Goal: Task Accomplishment & Management: Use online tool/utility

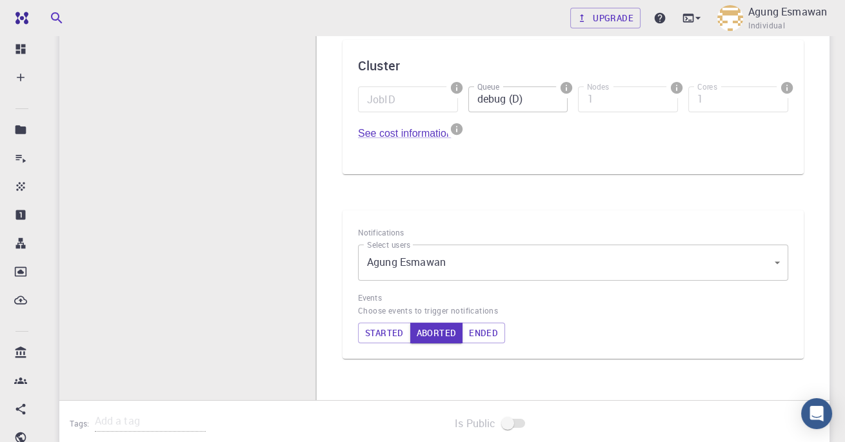
scroll to position [296, 0]
click at [381, 323] on button "Started" at bounding box center [384, 331] width 53 height 21
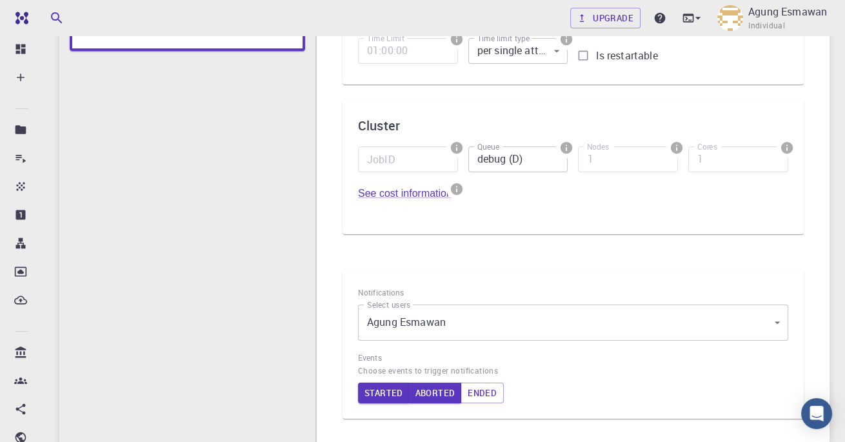
scroll to position [230, 0]
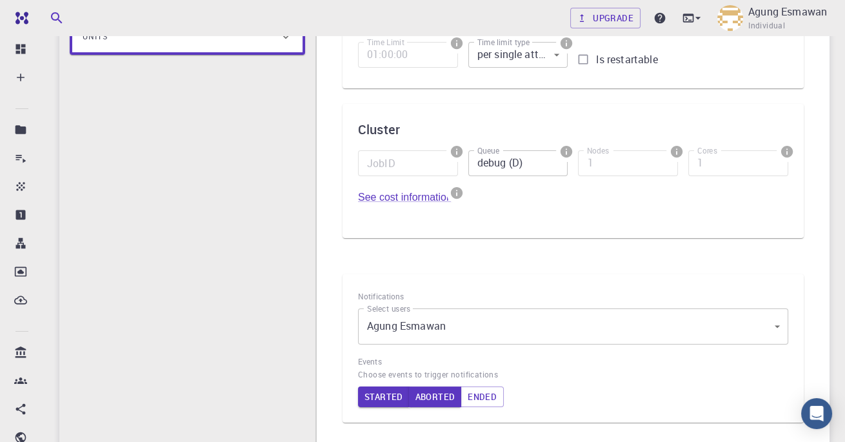
click at [542, 176] on span at bounding box center [518, 178] width 100 height 5
click at [534, 160] on input "debug (D)" at bounding box center [518, 163] width 100 height 26
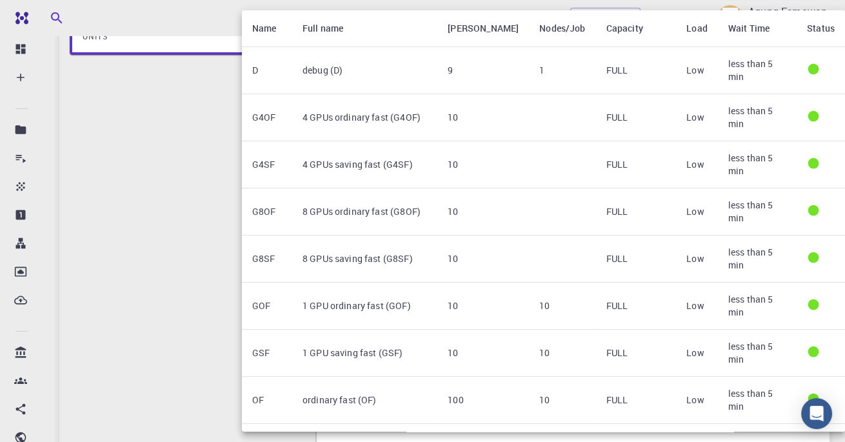
click at [648, 109] on td "FULL" at bounding box center [636, 117] width 81 height 47
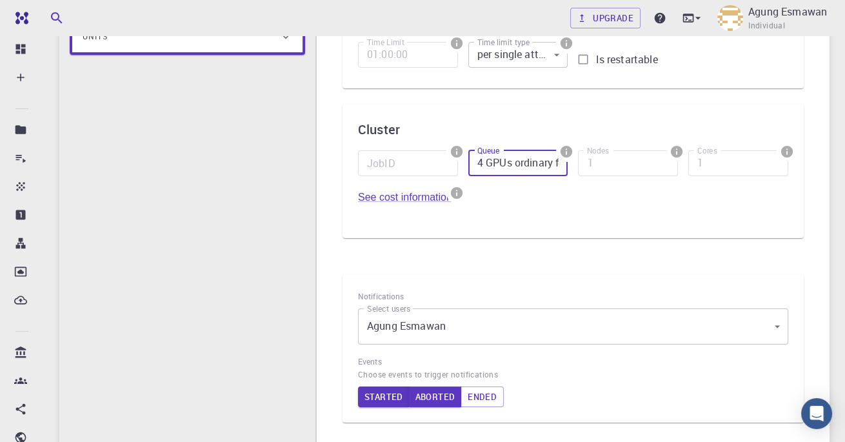
scroll to position [0, 52]
click at [551, 165] on input "4 GPUs ordinary fast (G4OF)" at bounding box center [518, 163] width 100 height 26
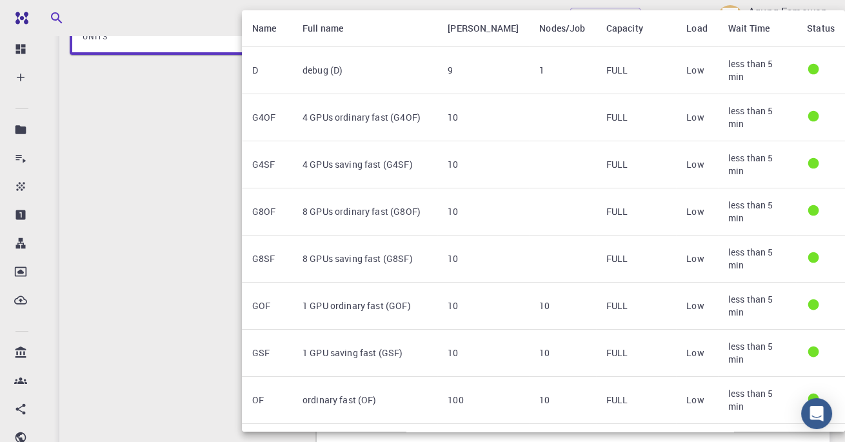
scroll to position [3, 0]
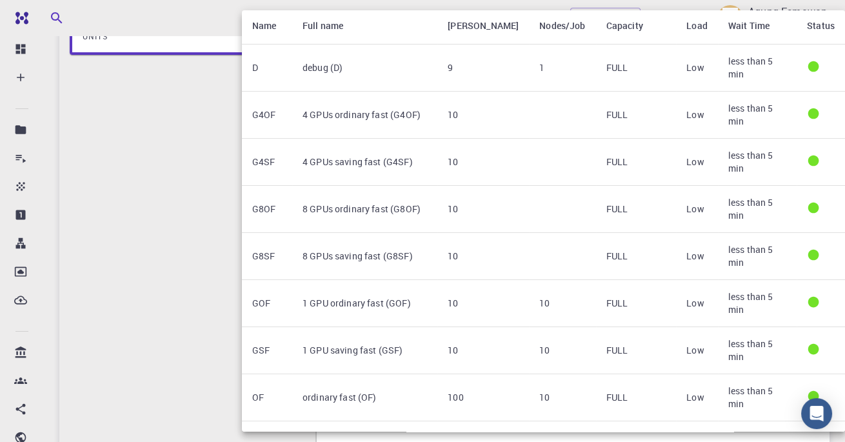
click at [616, 186] on td "FULL" at bounding box center [636, 209] width 81 height 47
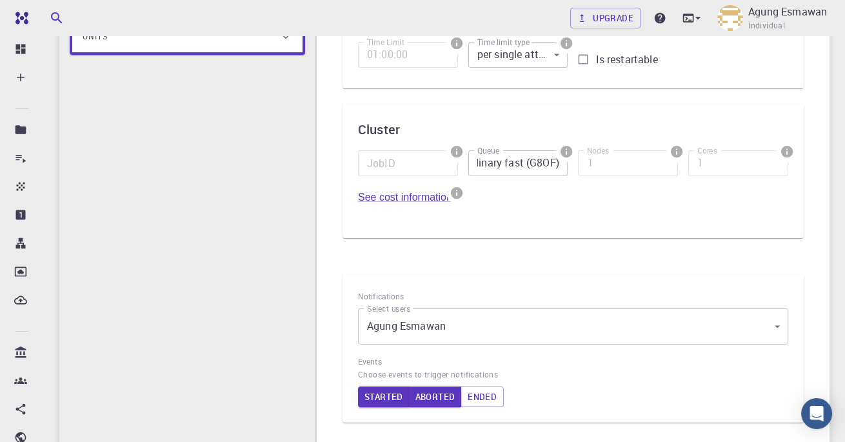
scroll to position [0, 0]
click at [557, 159] on input "8 GPUs ordinary fast (G8OF)" at bounding box center [518, 163] width 100 height 26
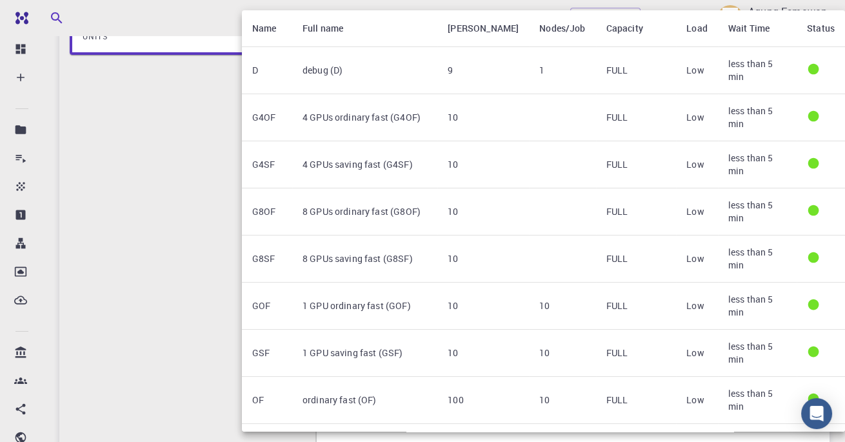
click at [533, 283] on td "10" at bounding box center [562, 306] width 66 height 47
type input "1 GPU ordinary fast (GOF)"
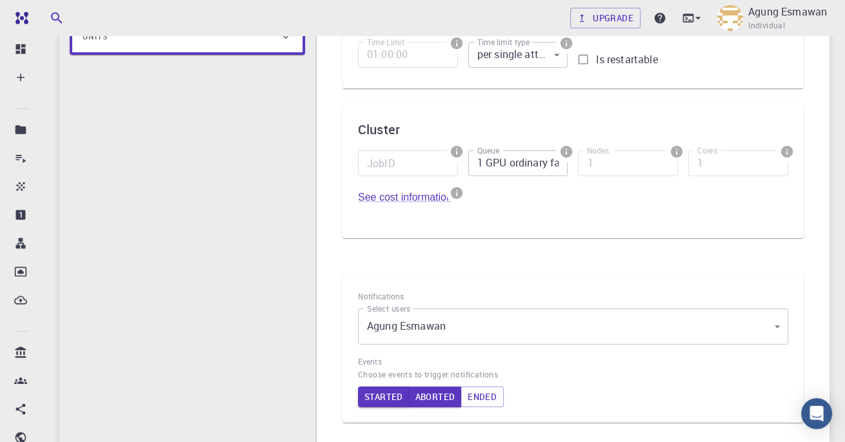
click at [382, 391] on button "Started" at bounding box center [384, 397] width 52 height 21
click at [660, 199] on div "JobID JobID Queue 1 GPU ordinary fast (GOF) Queue Nodes 1 Nodes Cores 1 Cores S…" at bounding box center [568, 181] width 441 height 83
click at [394, 405] on button "Started" at bounding box center [384, 397] width 53 height 21
click at [447, 394] on button "Aborted" at bounding box center [435, 397] width 53 height 21
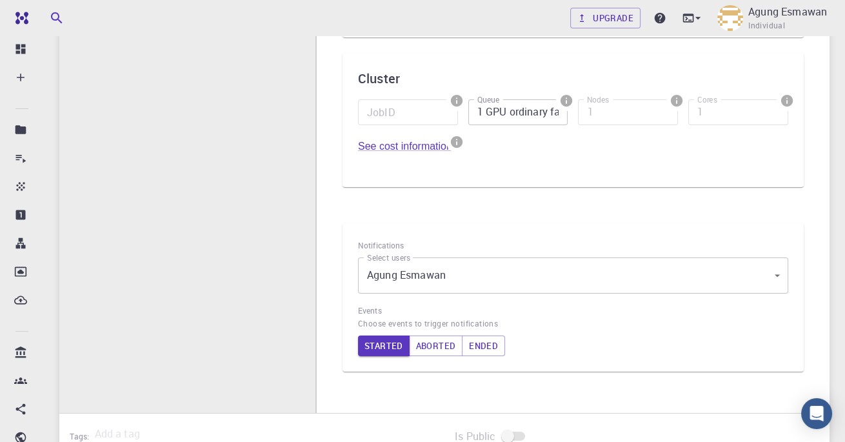
scroll to position [337, 0]
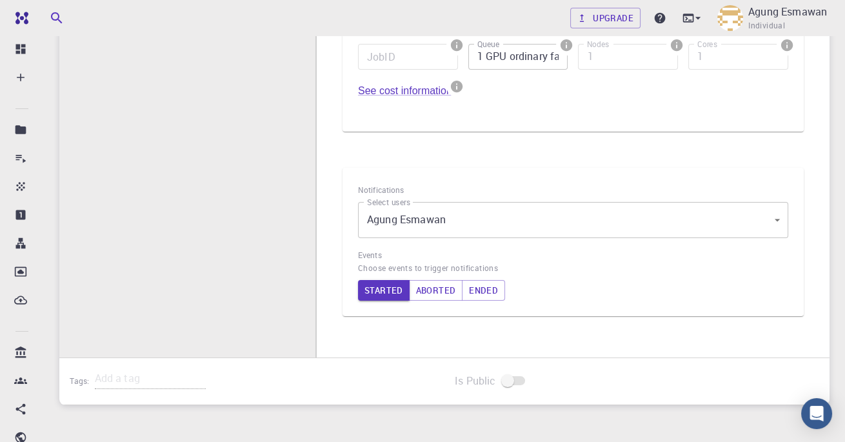
click at [767, 225] on body "Free Dashboard Create New Job New Material Create Material Upload File Import f…" at bounding box center [422, 84] width 845 height 843
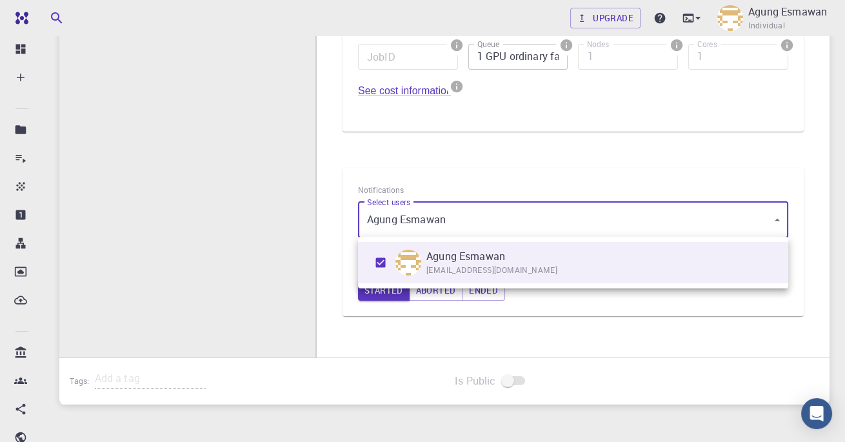
click at [766, 159] on div at bounding box center [422, 221] width 845 height 442
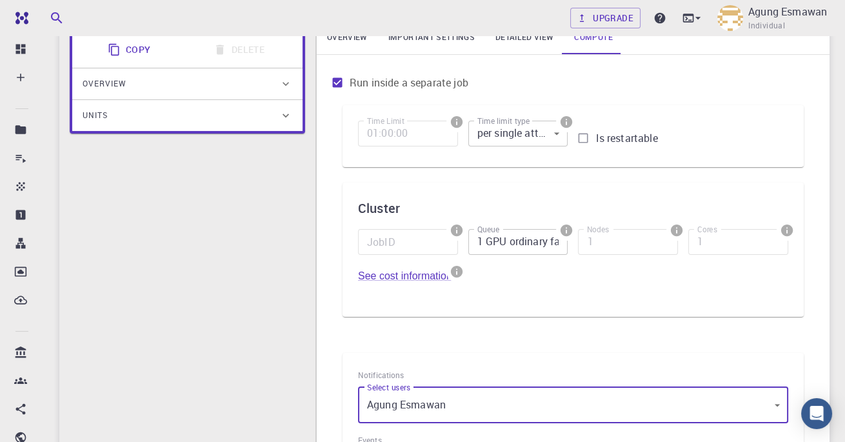
scroll to position [150, 0]
click at [457, 256] on span at bounding box center [408, 258] width 100 height 5
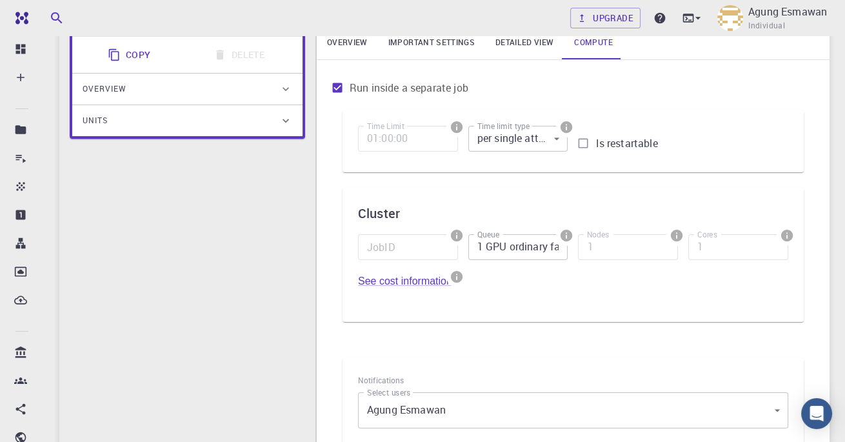
scroll to position [139, 0]
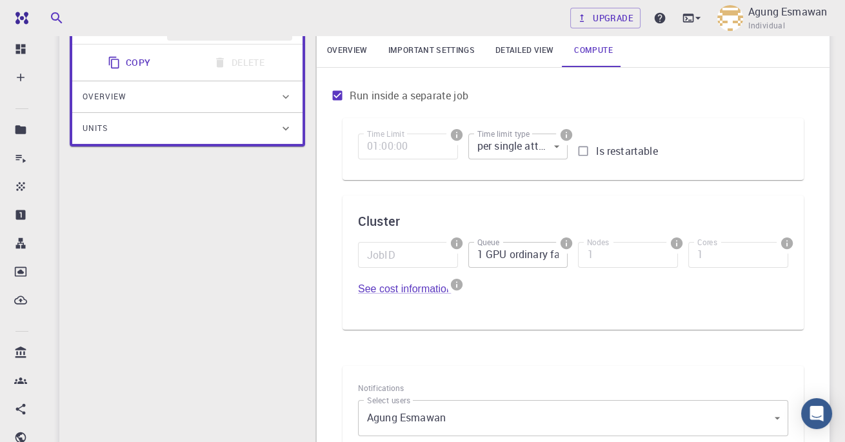
click at [681, 241] on icon "info" at bounding box center [677, 243] width 12 height 12
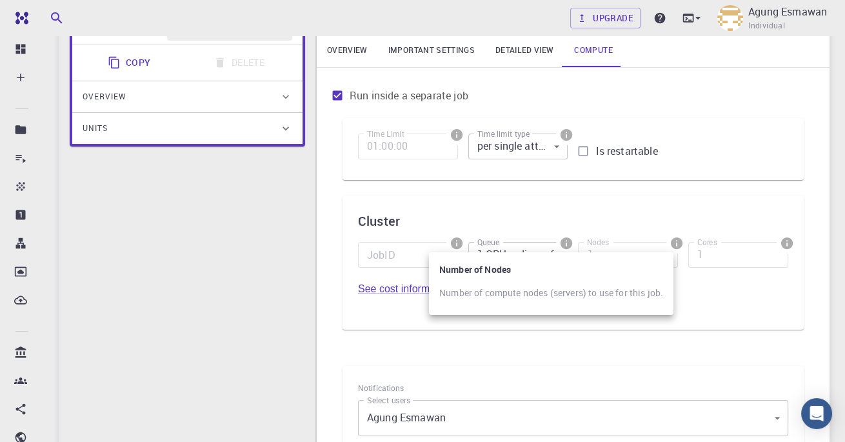
click at [797, 246] on div at bounding box center [422, 221] width 845 height 442
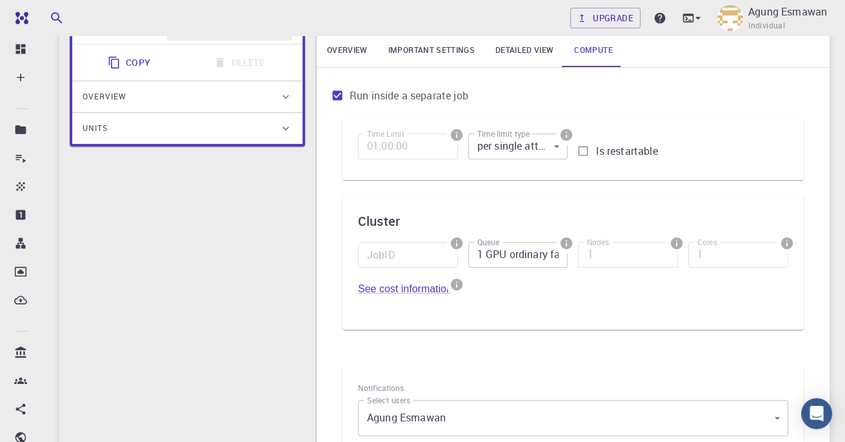
click at [676, 241] on icon "info" at bounding box center [677, 243] width 12 height 12
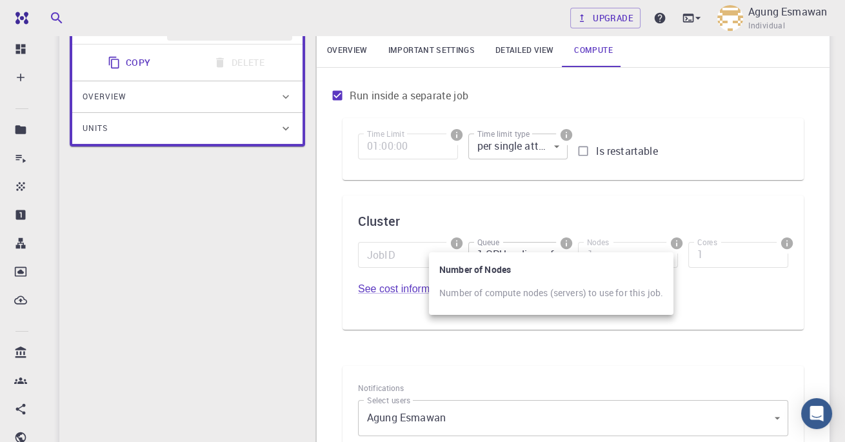
click at [752, 240] on div at bounding box center [422, 221] width 845 height 442
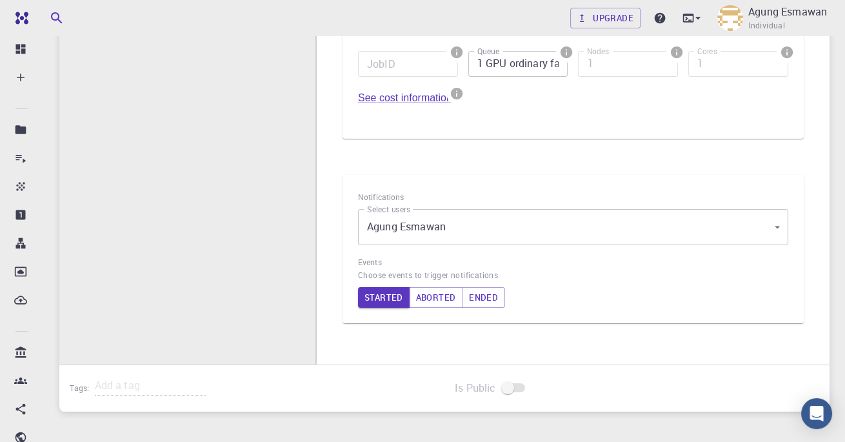
scroll to position [337, 0]
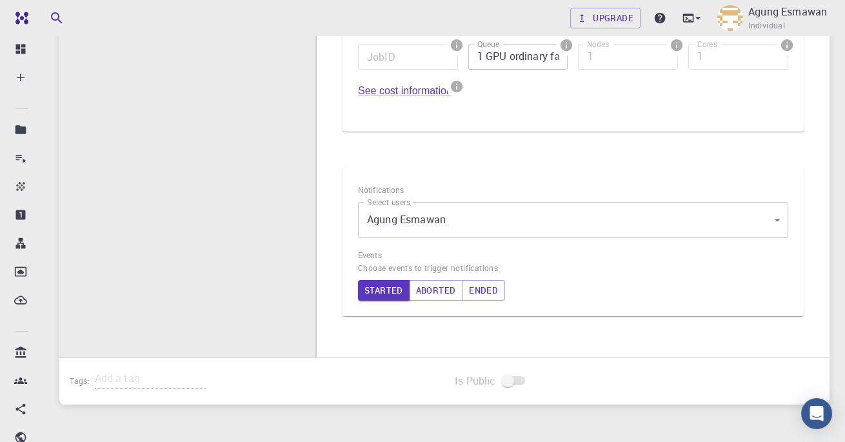
click at [776, 226] on body "Free Dashboard Create New Job New Material Create Material Upload File Import f…" at bounding box center [422, 84] width 845 height 843
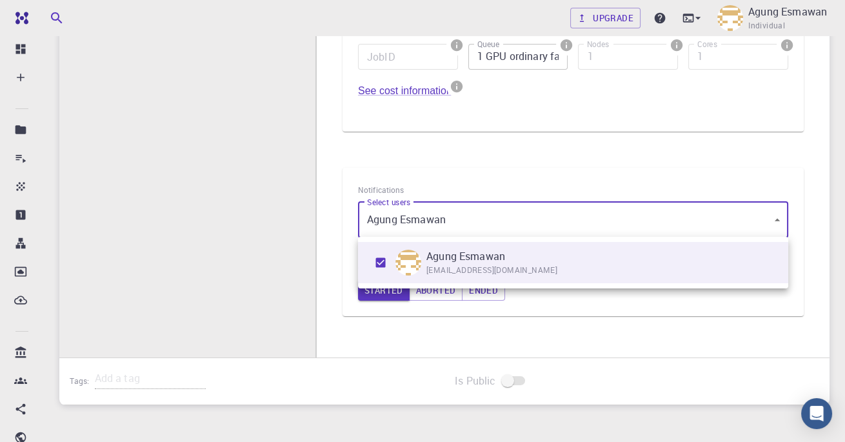
click at [791, 165] on div at bounding box center [422, 221] width 845 height 442
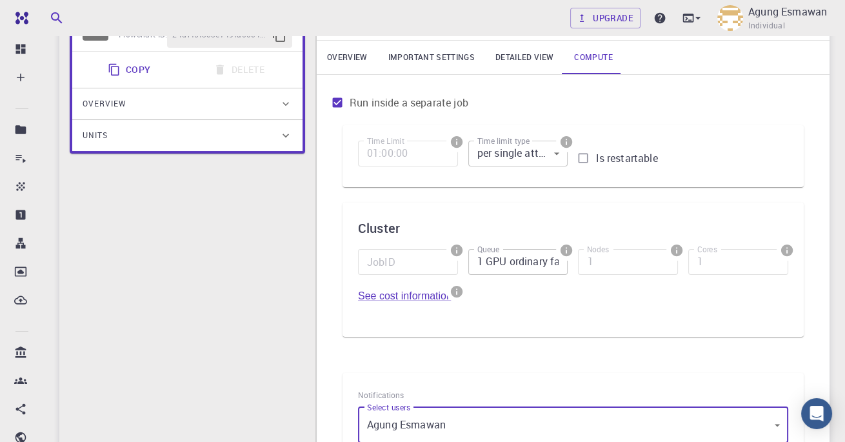
scroll to position [0, 0]
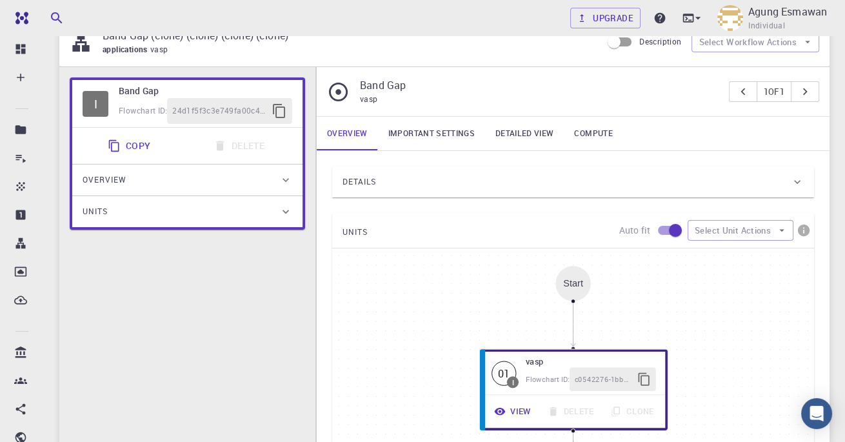
scroll to position [65, 0]
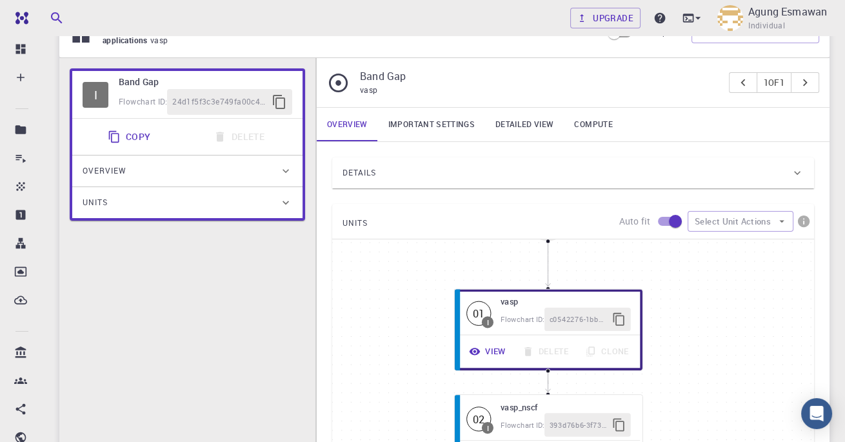
click at [545, 117] on link "Detailed view" at bounding box center [524, 125] width 79 height 34
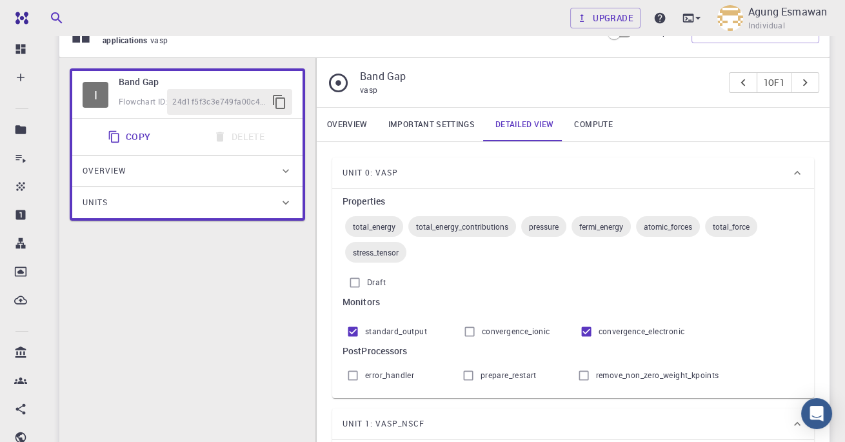
click at [584, 114] on link "Compute" at bounding box center [593, 125] width 59 height 34
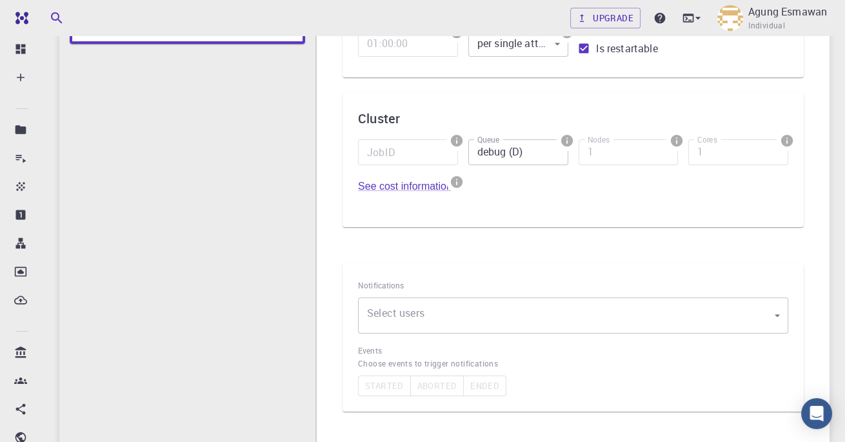
scroll to position [242, 0]
click at [509, 145] on input "debug (D)" at bounding box center [518, 152] width 100 height 26
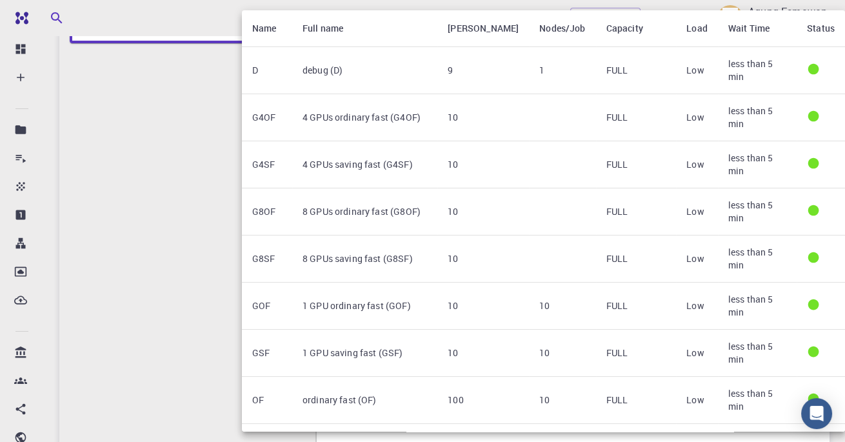
click at [317, 236] on td "8 GPUs saving fast (G8SF)" at bounding box center [364, 259] width 145 height 47
type input "8 GPUs saving fast (G8SF)"
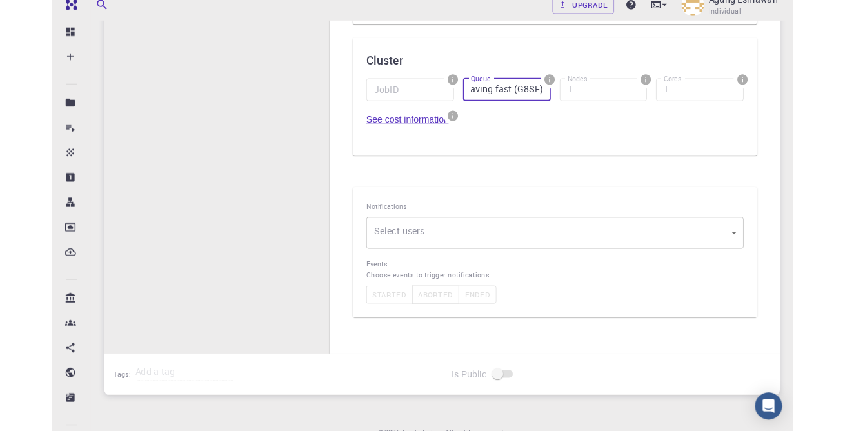
scroll to position [279, 0]
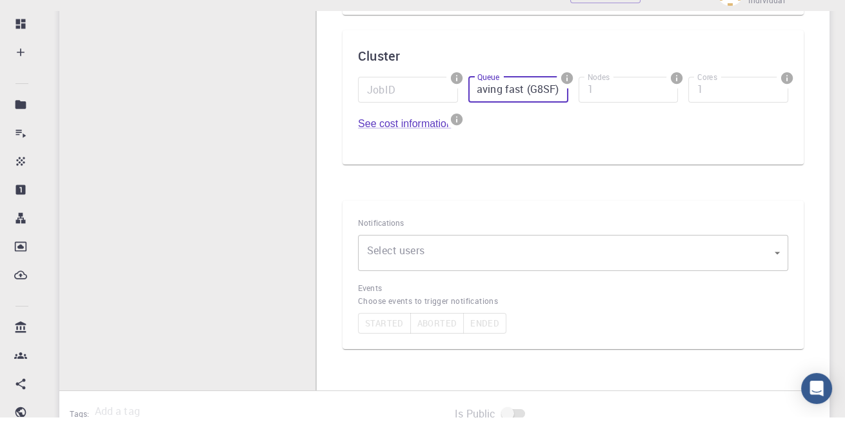
click at [384, 274] on body "Free Dashboard Create New Job New Material Create Material Upload File Import f…" at bounding box center [422, 142] width 845 height 843
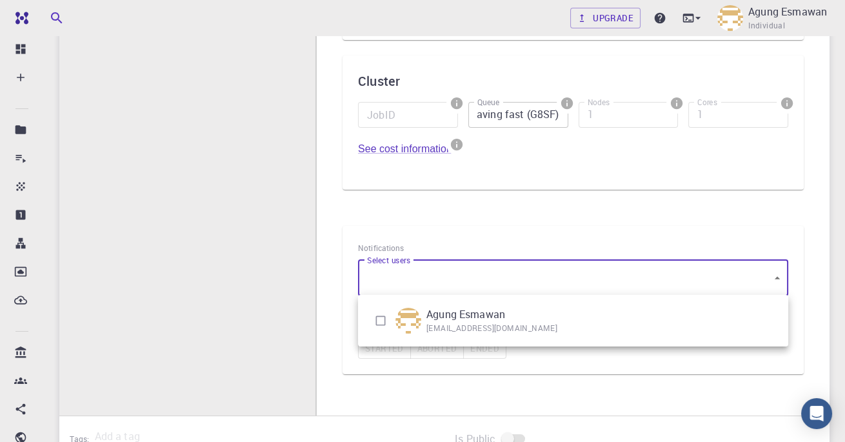
scroll to position [0, 0]
click at [383, 310] on input "checkbox" at bounding box center [380, 320] width 25 height 25
checkbox input "true"
type input "[object Object]"
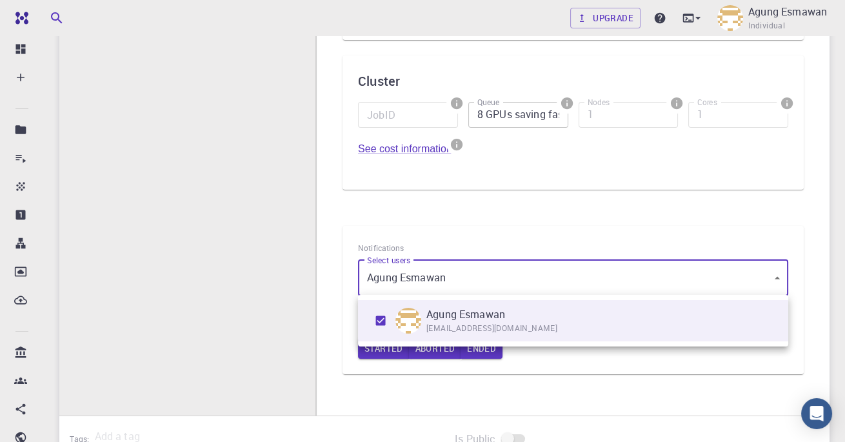
click at [387, 310] on input "checkbox" at bounding box center [380, 320] width 25 height 25
checkbox input "false"
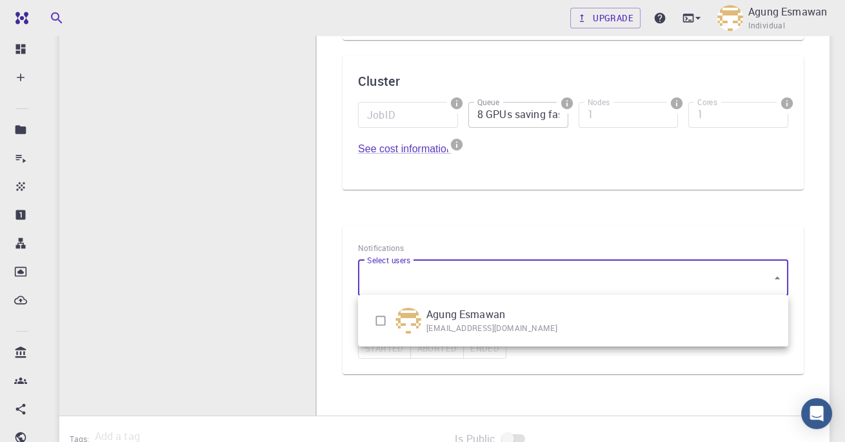
click at [398, 320] on img at bounding box center [409, 321] width 26 height 26
type input "[object Object]"
checkbox input "true"
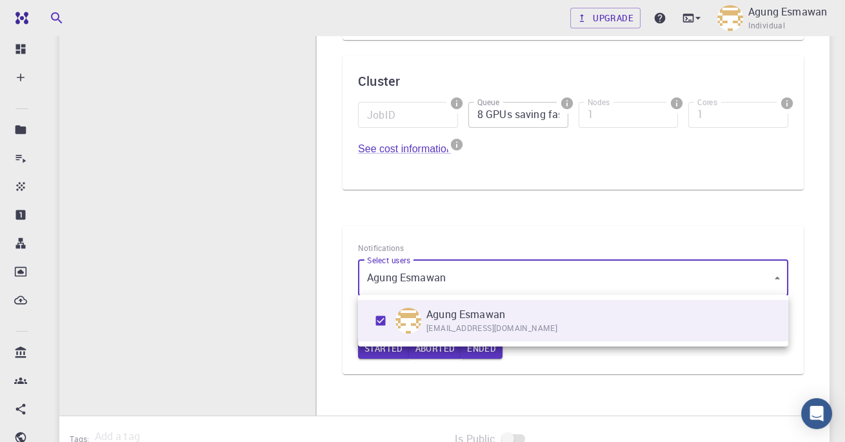
click at [283, 256] on div at bounding box center [422, 221] width 845 height 442
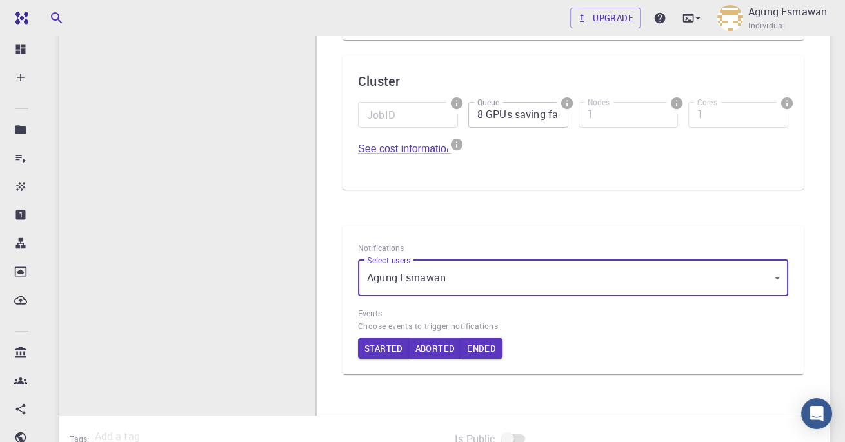
click at [372, 341] on button "Started" at bounding box center [384, 348] width 52 height 21
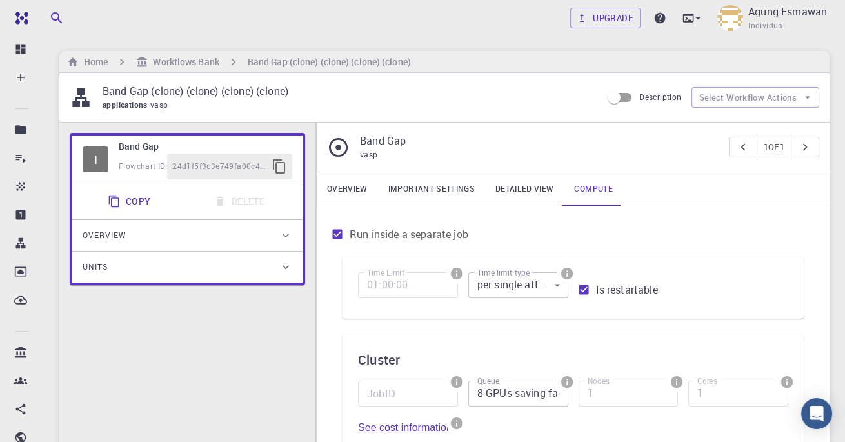
click at [723, 106] on button "Select Workflow Actions" at bounding box center [756, 97] width 128 height 21
click at [713, 137] on ul "Copy To My Account" at bounding box center [756, 123] width 126 height 31
click at [697, 121] on li "Copy To My Account" at bounding box center [756, 123] width 126 height 21
click at [378, 275] on label "Time Limit" at bounding box center [385, 272] width 37 height 11
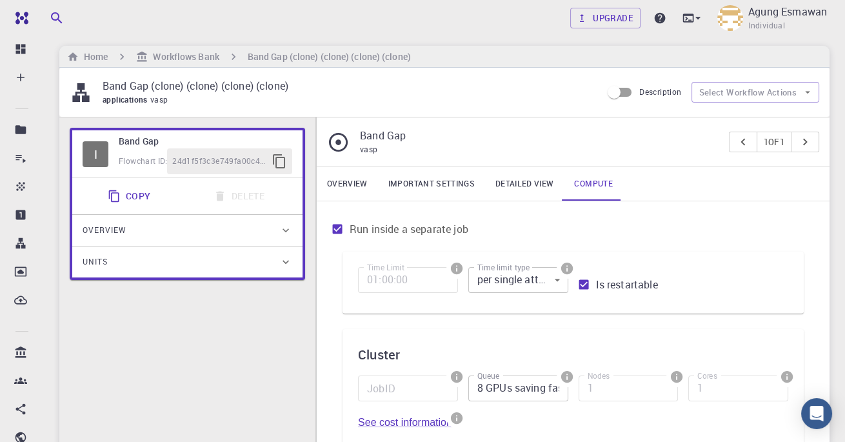
click at [494, 379] on label "Queue" at bounding box center [488, 375] width 22 height 11
click at [494, 379] on input "8 GPUs saving fast (G8SF)" at bounding box center [518, 389] width 100 height 26
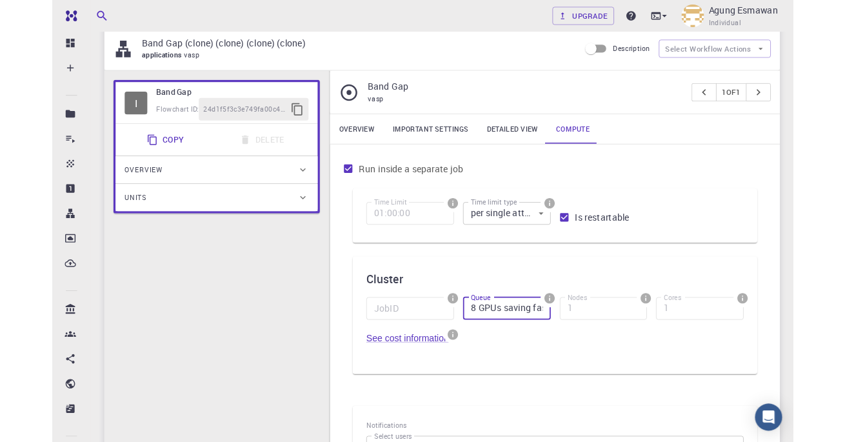
scroll to position [0, 43]
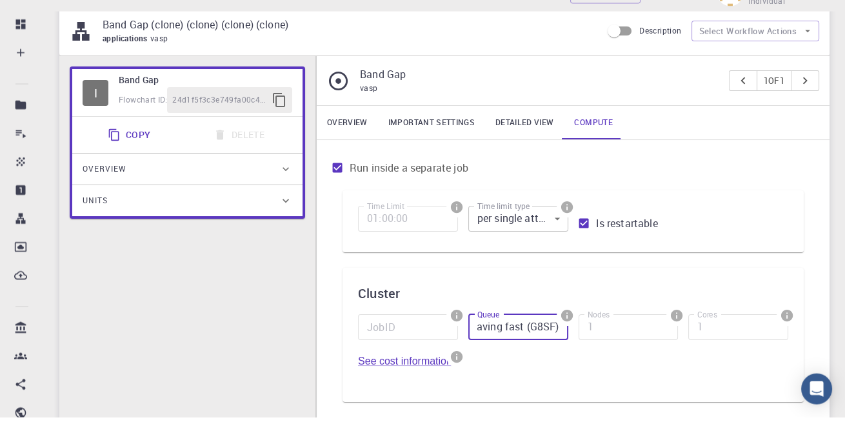
click at [508, 365] on span at bounding box center [518, 367] width 100 height 5
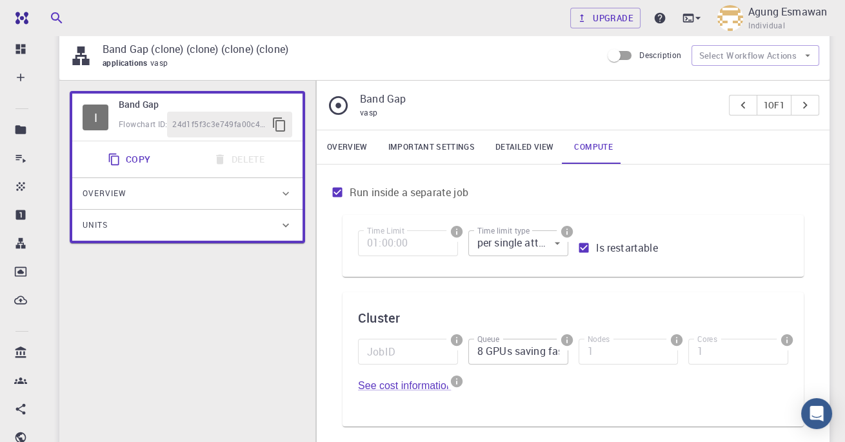
click at [485, 350] on input "8 GPUs saving fast (G8SF)" at bounding box center [518, 352] width 100 height 26
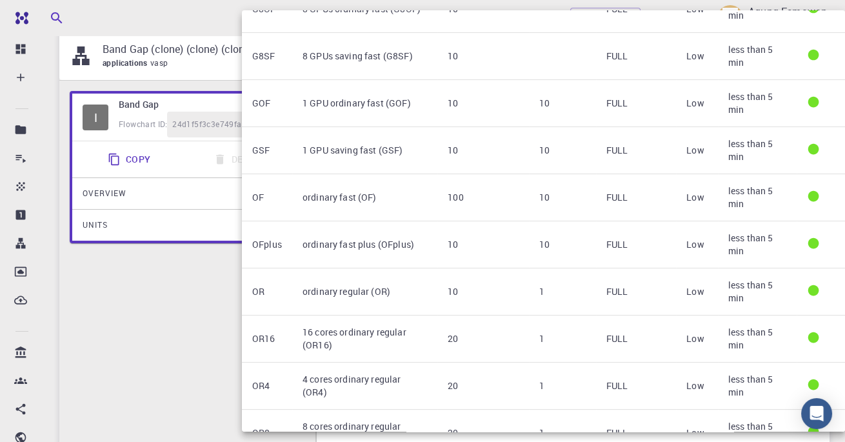
scroll to position [321, 0]
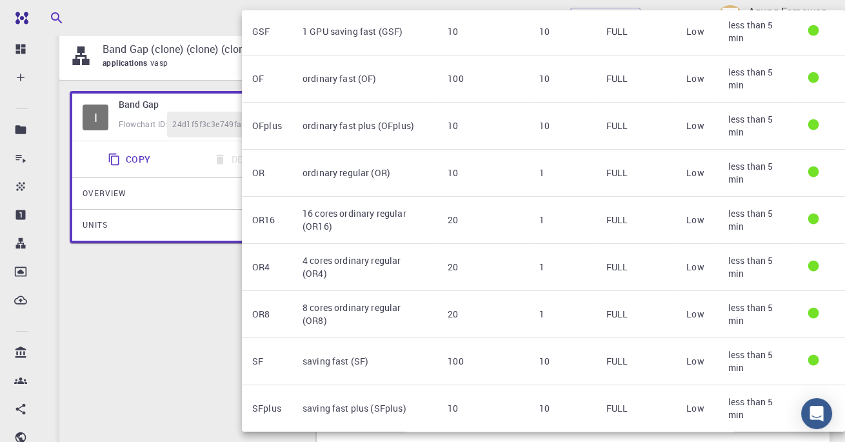
click at [330, 197] on td "16 cores ordinary regular (OR16)" at bounding box center [364, 220] width 145 height 47
click at [327, 197] on td "16 cores ordinary regular (OR16)" at bounding box center [364, 220] width 145 height 47
click at [332, 244] on td "4 cores ordinary regular (OR4)" at bounding box center [364, 267] width 145 height 47
click at [328, 244] on td "4 cores ordinary regular (OR4)" at bounding box center [364, 267] width 145 height 47
click at [327, 197] on td "16 cores ordinary regular (OR16)" at bounding box center [364, 220] width 145 height 47
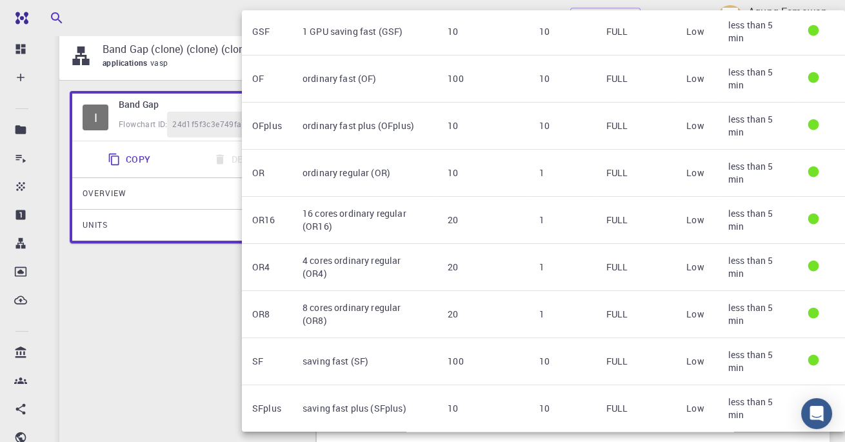
type input "16 cores ordinary regular (OR16)"
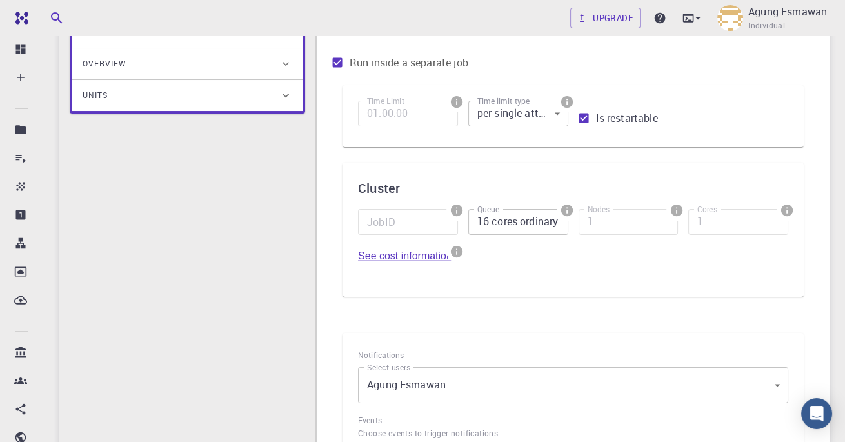
scroll to position [337, 0]
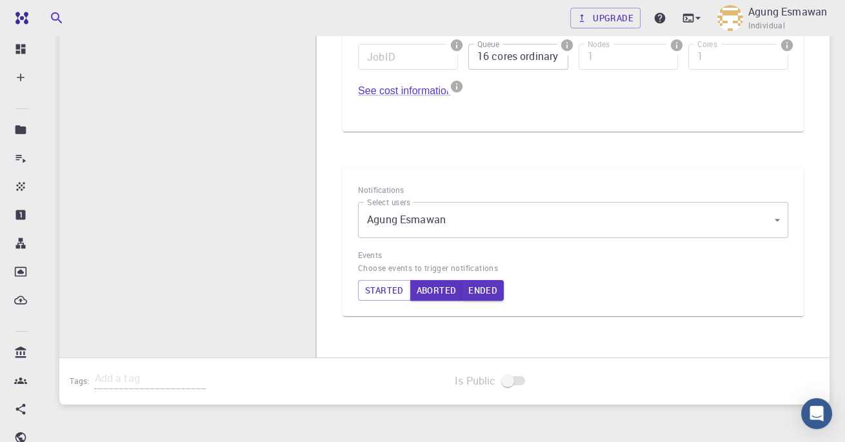
click at [387, 296] on button "Started" at bounding box center [384, 290] width 53 height 21
click at [372, 290] on button "Started" at bounding box center [384, 290] width 52 height 21
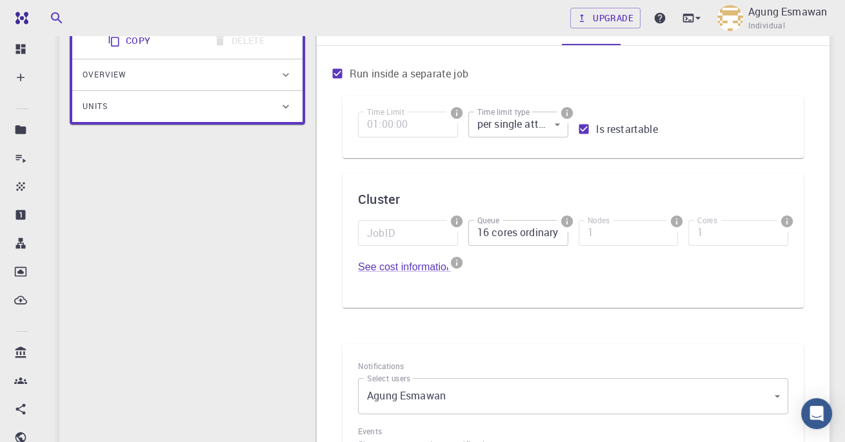
scroll to position [159, 0]
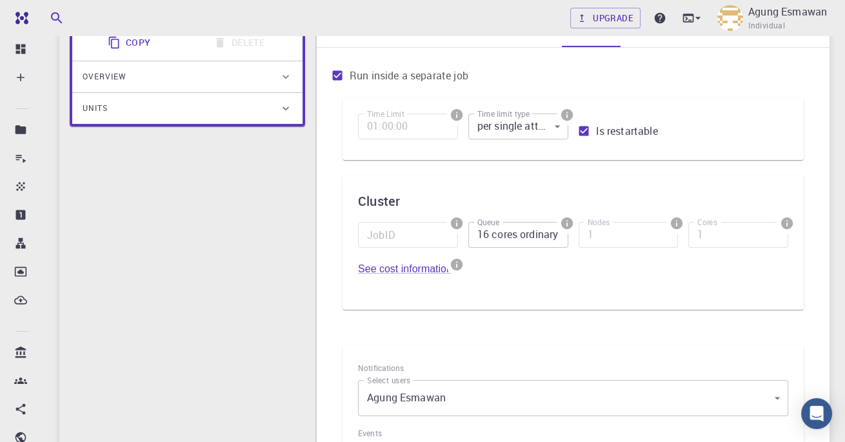
click at [514, 123] on body "Free Dashboard Create New Job New Material Create Material Upload File Import f…" at bounding box center [422, 262] width 845 height 843
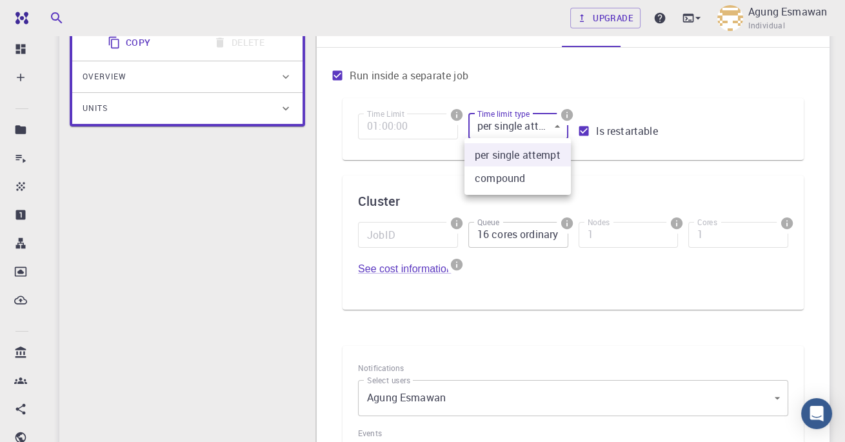
click at [499, 189] on li "compound" at bounding box center [518, 177] width 106 height 23
type input "1"
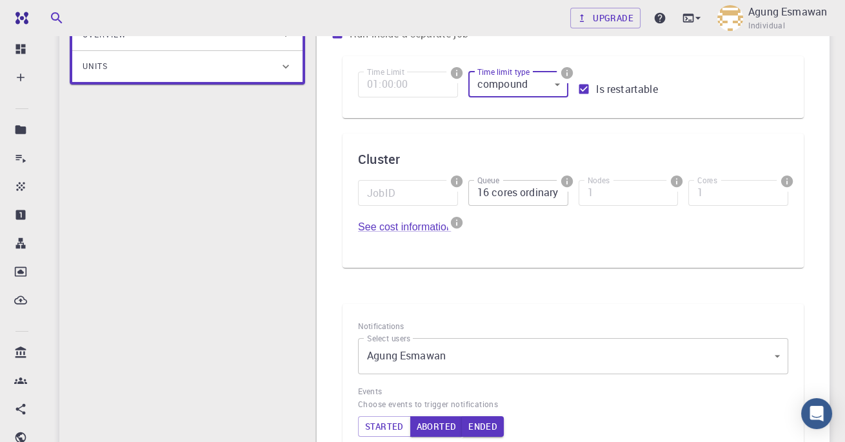
scroll to position [337, 0]
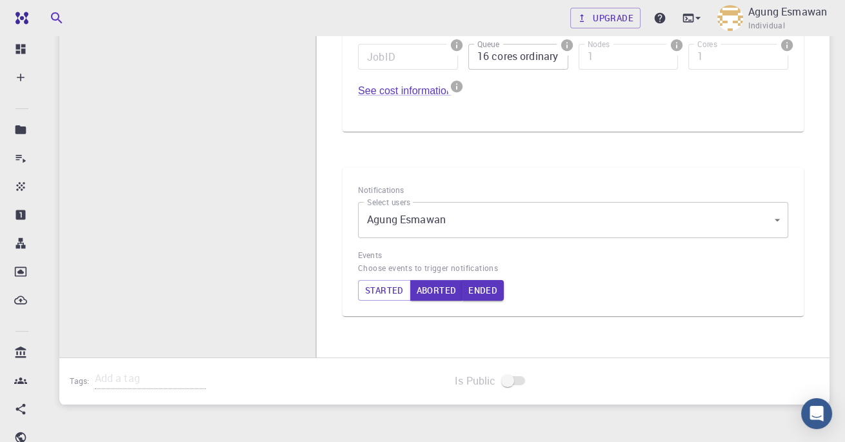
click at [381, 290] on button "Started" at bounding box center [384, 290] width 53 height 21
click at [372, 290] on button "Started" at bounding box center [384, 290] width 52 height 21
click at [436, 294] on button "Aborted" at bounding box center [436, 290] width 53 height 21
click at [488, 289] on button "Ended" at bounding box center [484, 290] width 42 height 21
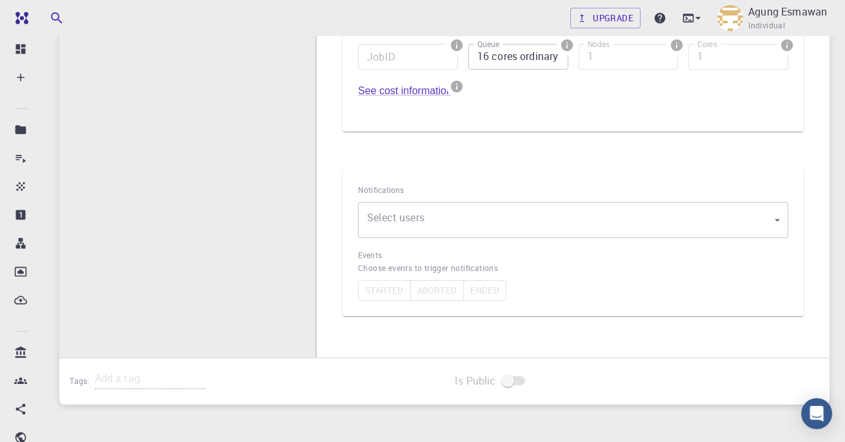
click at [380, 219] on body "Free Dashboard Create New Job New Material Create Material Upload File Import f…" at bounding box center [422, 84] width 845 height 843
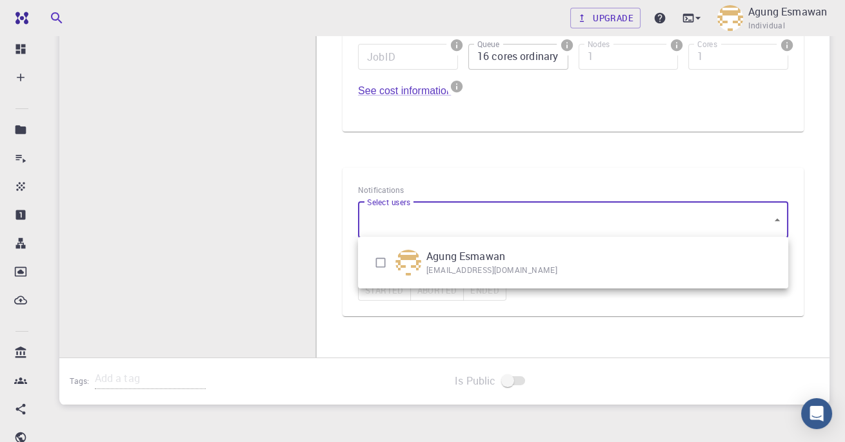
click at [389, 266] on input "checkbox" at bounding box center [380, 262] width 25 height 25
checkbox input "true"
type input "[object Object]"
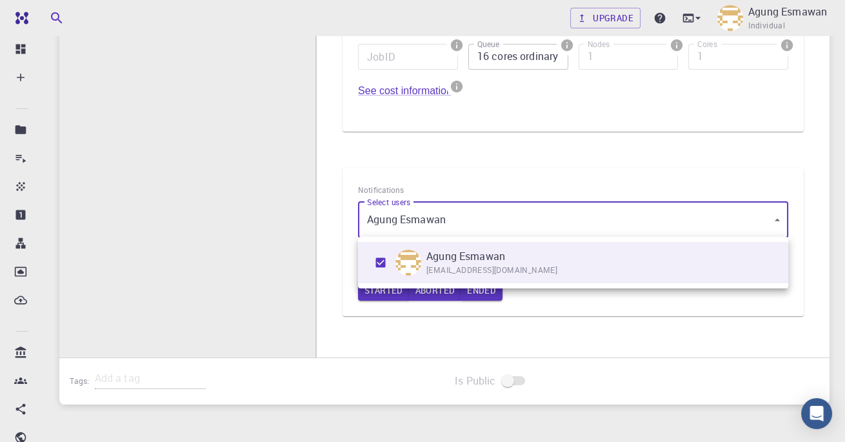
click at [446, 257] on p "Agung Esmawan" at bounding box center [466, 255] width 79 height 15
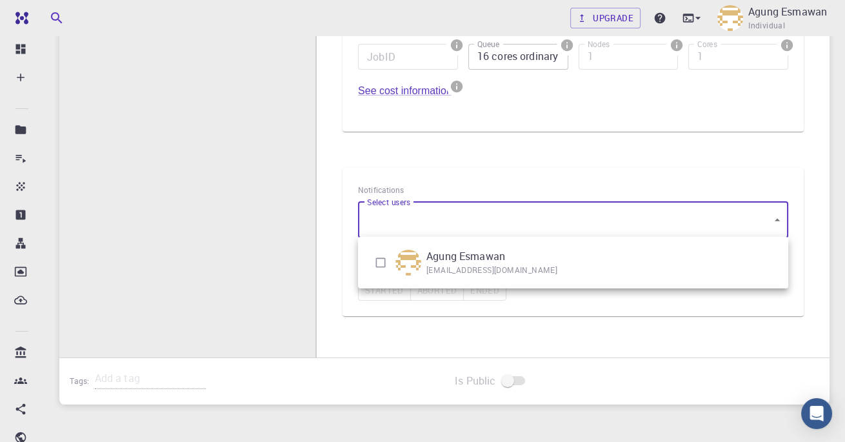
click at [382, 263] on input "checkbox" at bounding box center [380, 262] width 25 height 25
checkbox input "true"
type input "[object Object]"
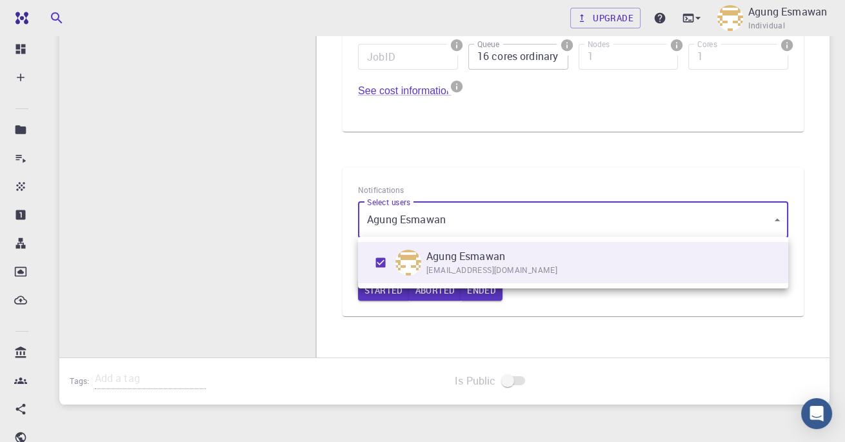
click at [288, 290] on div at bounding box center [422, 221] width 845 height 442
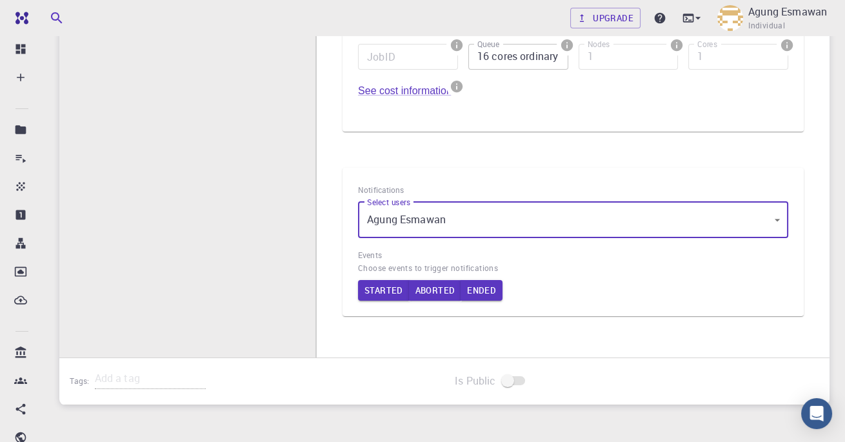
scroll to position [0, 0]
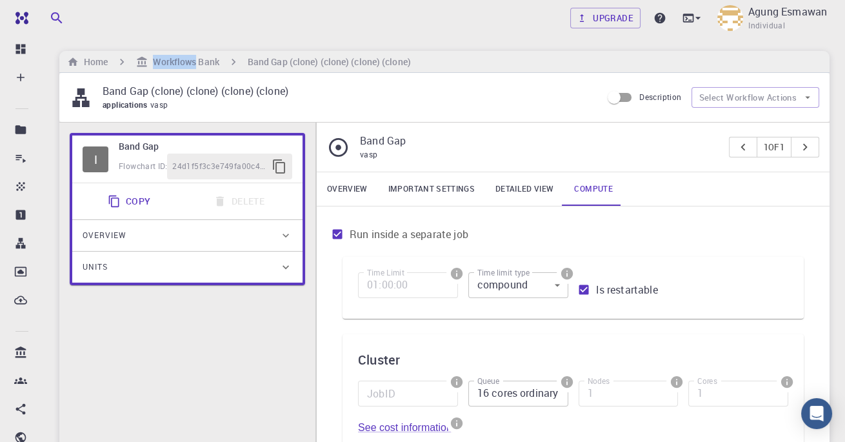
click at [92, 57] on h6 "Home" at bounding box center [93, 62] width 29 height 14
click at [90, 65] on h6 "Home" at bounding box center [93, 62] width 29 height 14
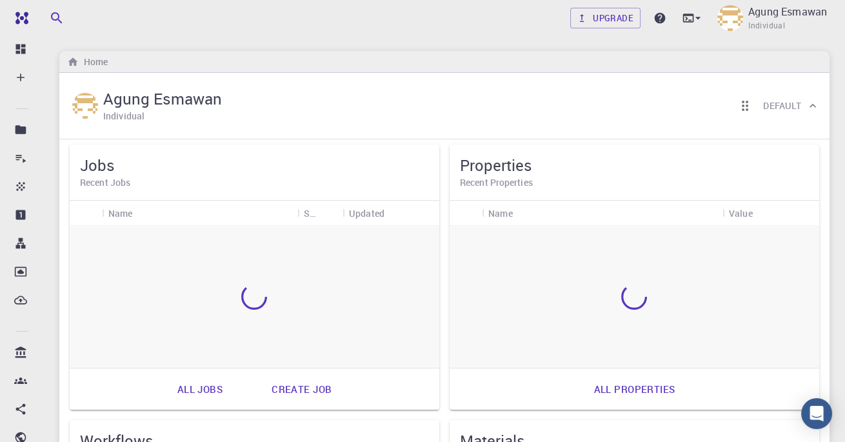
click at [188, 392] on link "All jobs" at bounding box center [200, 389] width 74 height 31
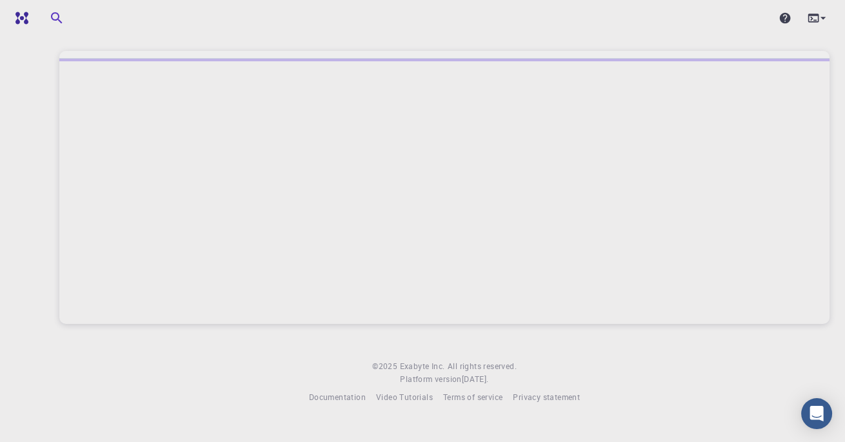
click at [31, 16] on img at bounding box center [47, 18] width 74 height 10
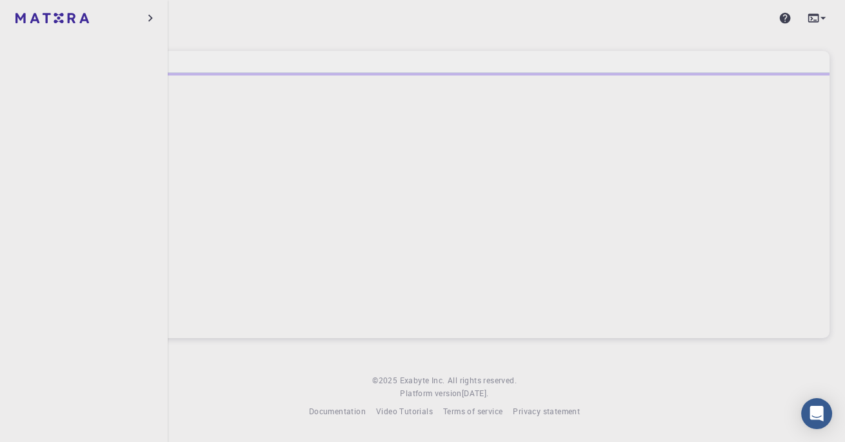
click at [242, 172] on div at bounding box center [444, 205] width 770 height 265
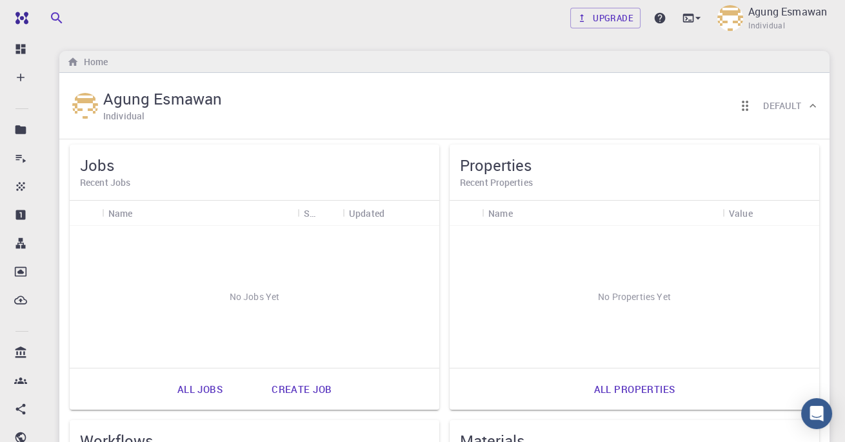
click at [286, 368] on div "All jobs Create job" at bounding box center [255, 388] width 370 height 41
click at [294, 377] on link "Create job" at bounding box center [301, 389] width 88 height 31
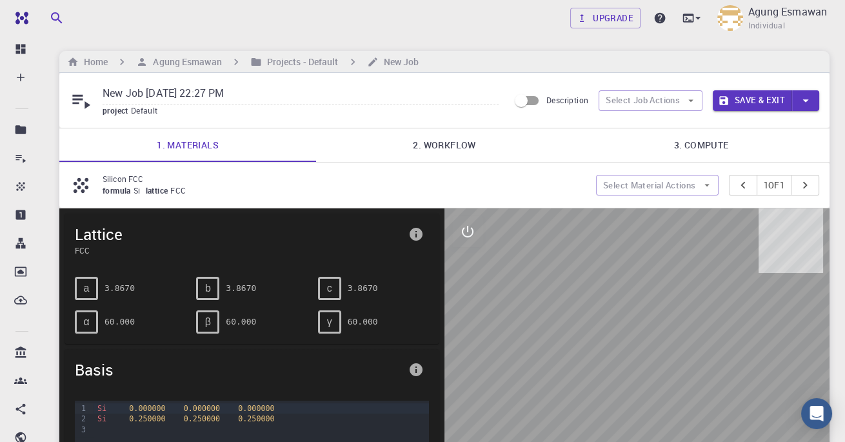
click at [416, 146] on link "2. Workflow" at bounding box center [444, 145] width 257 height 34
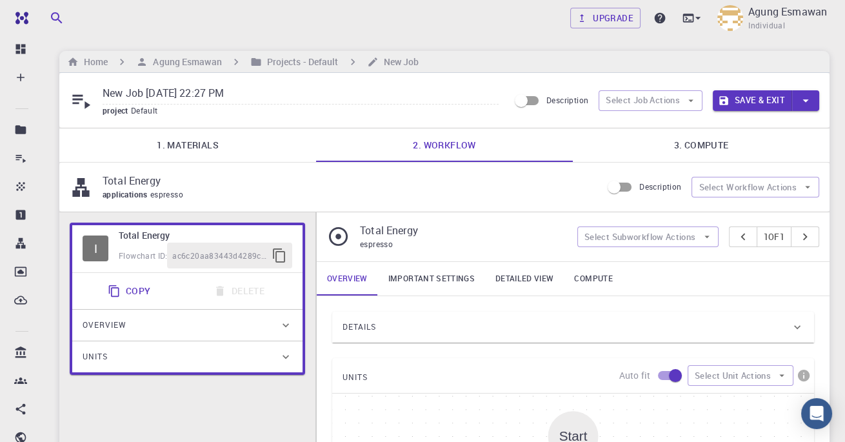
click at [584, 273] on link "Compute" at bounding box center [593, 279] width 59 height 34
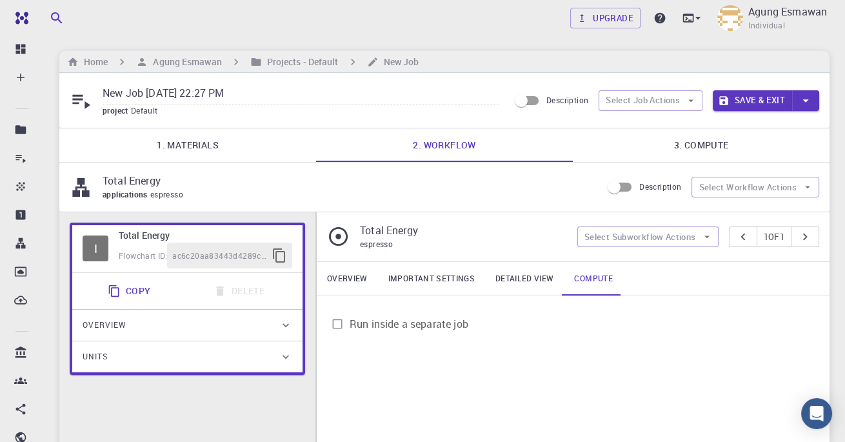
click at [339, 317] on input "Run inside a separate job" at bounding box center [337, 324] width 25 height 25
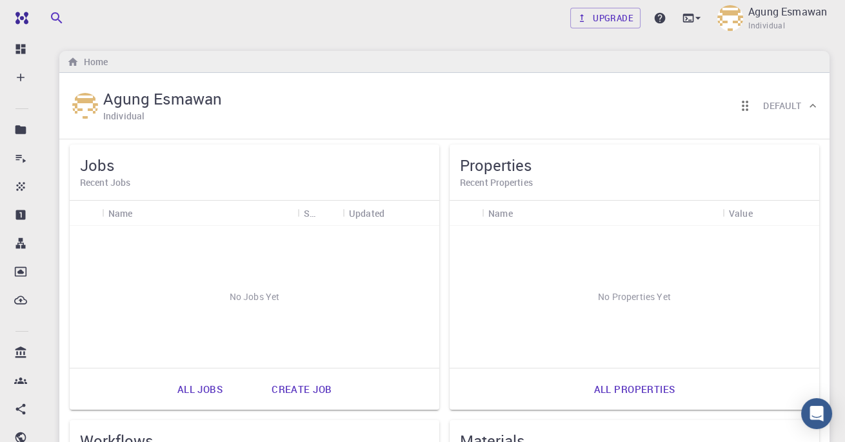
click at [301, 394] on link "Create job" at bounding box center [301, 389] width 88 height 31
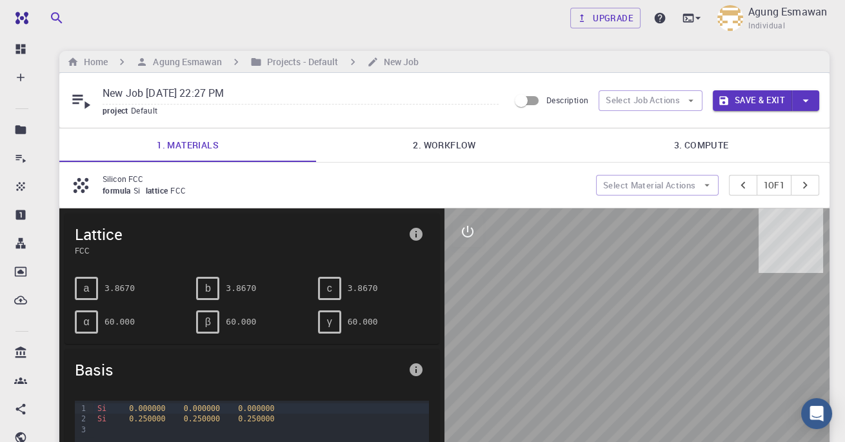
click at [687, 147] on link "3. Compute" at bounding box center [701, 145] width 257 height 34
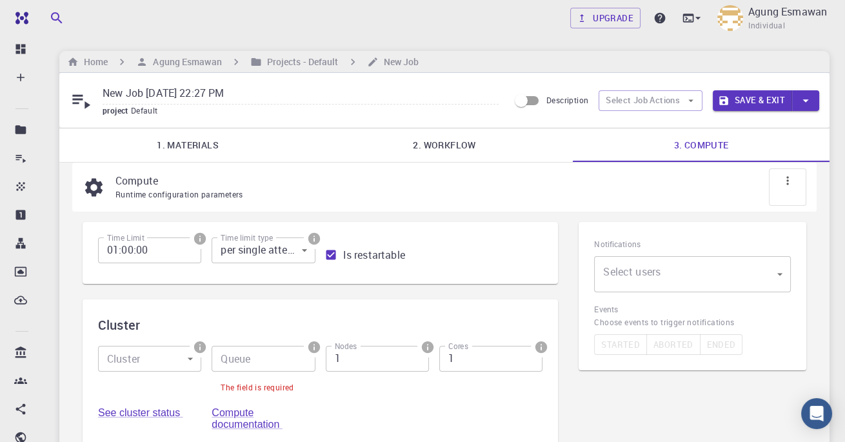
click at [264, 356] on input "Queue" at bounding box center [263, 359] width 103 height 26
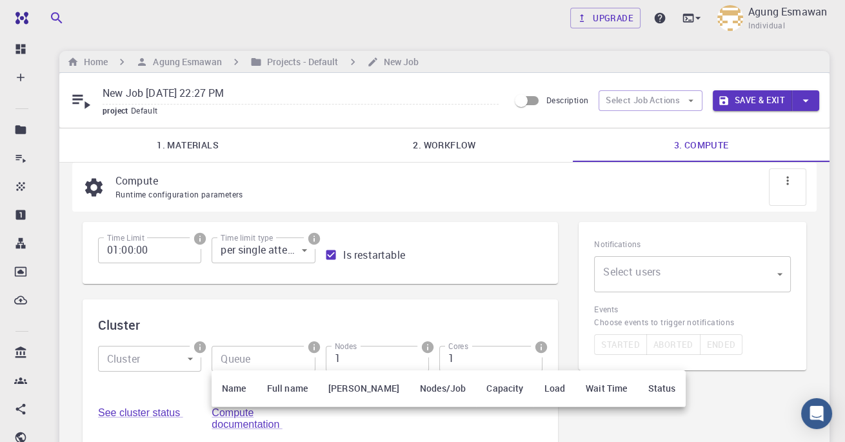
click at [261, 355] on div at bounding box center [422, 221] width 845 height 442
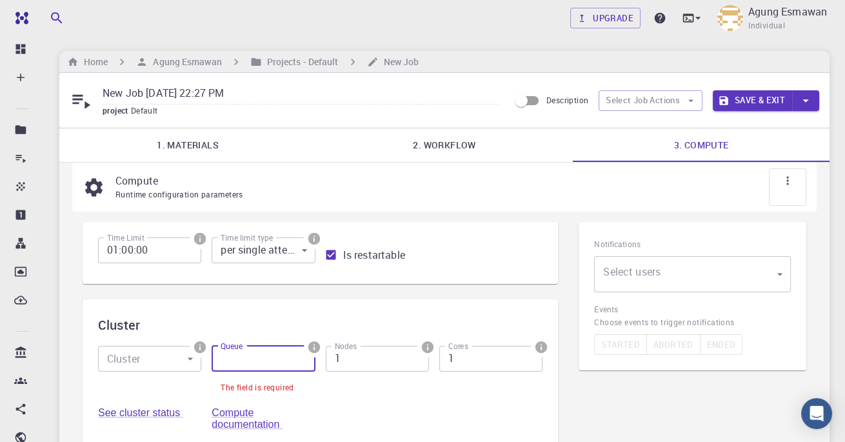
click at [266, 360] on div at bounding box center [422, 221] width 845 height 442
click at [266, 364] on input "Queue" at bounding box center [263, 359] width 103 height 26
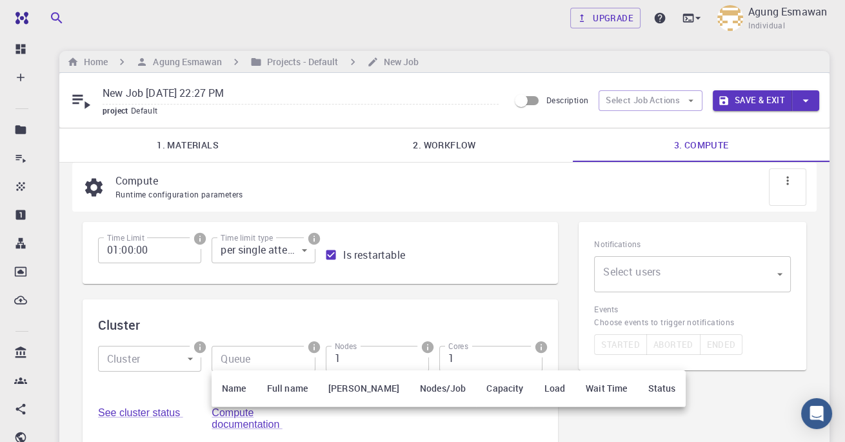
click at [268, 356] on div at bounding box center [422, 221] width 845 height 442
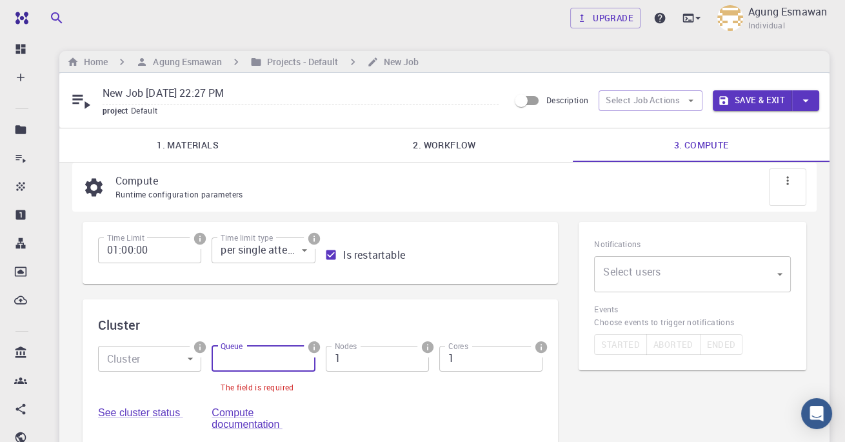
click at [266, 351] on input "Queue" at bounding box center [263, 359] width 103 height 26
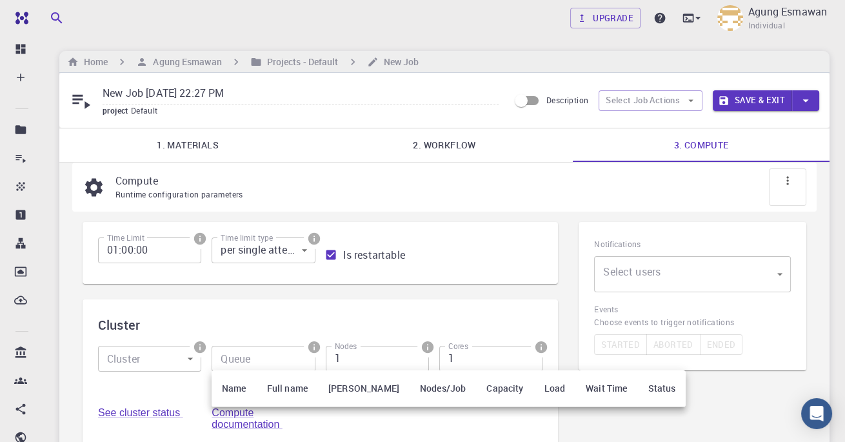
click at [328, 388] on th "Max Nodes" at bounding box center [364, 388] width 92 height 37
click at [337, 385] on th "Max Nodes" at bounding box center [364, 388] width 92 height 37
click at [334, 389] on th "Max Nodes" at bounding box center [364, 388] width 92 height 37
click at [334, 392] on th "Max Nodes" at bounding box center [364, 388] width 92 height 37
click at [275, 394] on th "Full name" at bounding box center [287, 388] width 61 height 37
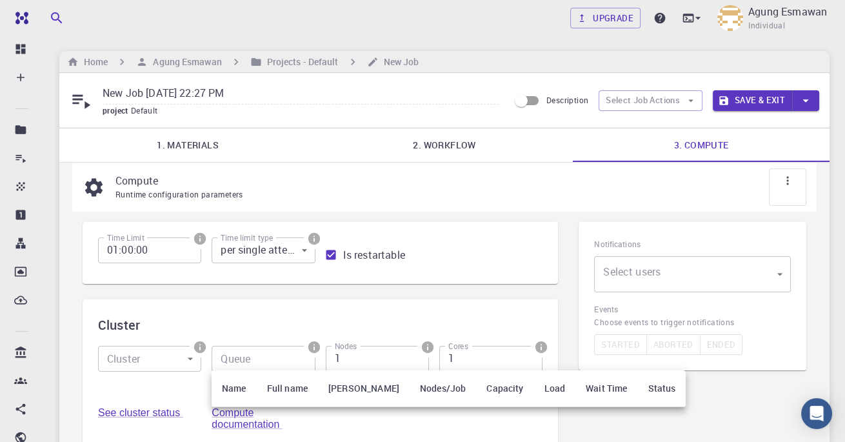
click at [218, 371] on th "Name" at bounding box center [234, 388] width 45 height 37
click at [233, 392] on th "Name" at bounding box center [234, 388] width 45 height 37
click at [453, 337] on div at bounding box center [422, 221] width 845 height 442
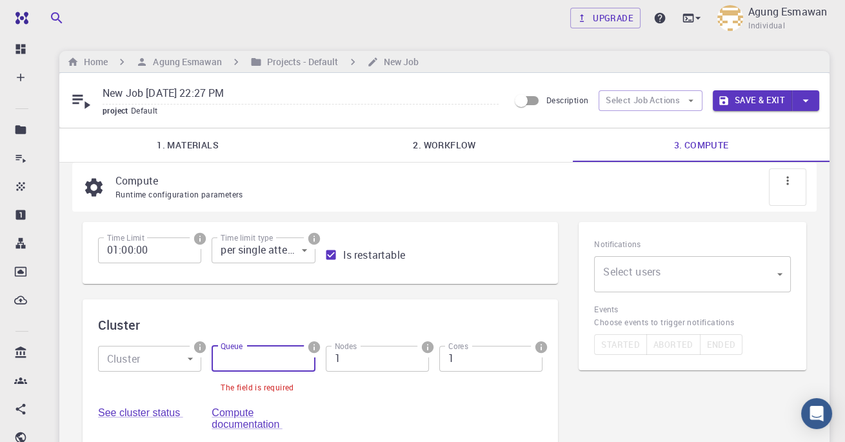
click at [228, 320] on h6 "Cluster" at bounding box center [320, 325] width 445 height 21
click at [256, 354] on input "Queue" at bounding box center [263, 359] width 103 height 26
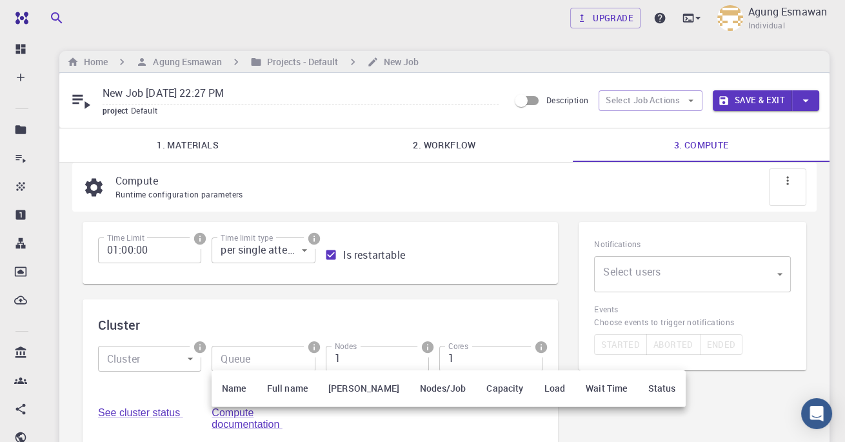
click at [496, 385] on th "Capacity" at bounding box center [504, 388] width 57 height 37
click at [488, 386] on th "Capacity" at bounding box center [504, 388] width 57 height 37
click at [536, 395] on th "Load" at bounding box center [555, 388] width 42 height 37
click at [585, 396] on th "Wait Time" at bounding box center [607, 388] width 62 height 37
click at [638, 392] on th "Status" at bounding box center [662, 388] width 48 height 37
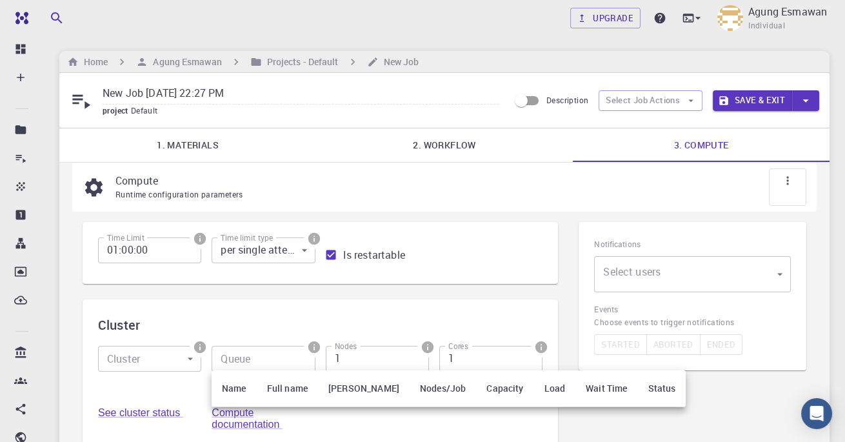
click at [578, 385] on th "Wait Time" at bounding box center [607, 388] width 62 height 37
click at [534, 391] on th "Load" at bounding box center [555, 388] width 42 height 37
click at [476, 393] on th "Capacity" at bounding box center [504, 388] width 57 height 37
click at [427, 385] on th "Nodes/Job" at bounding box center [443, 388] width 66 height 37
click at [344, 374] on th "Max Nodes" at bounding box center [364, 388] width 92 height 37
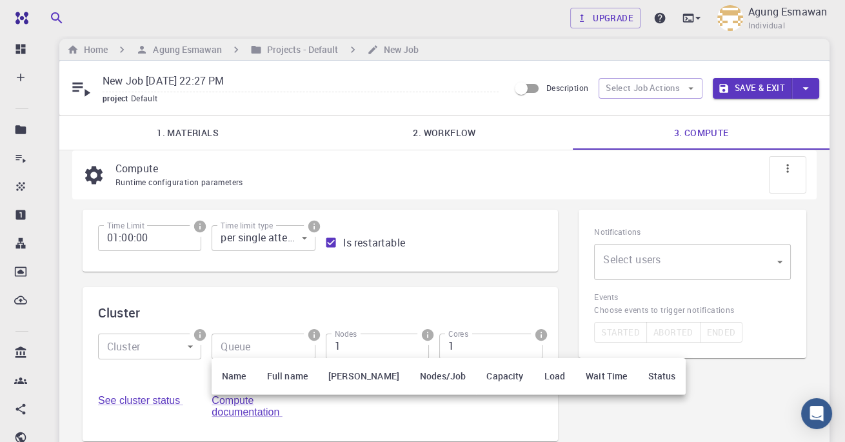
click at [623, 265] on div at bounding box center [422, 221] width 845 height 442
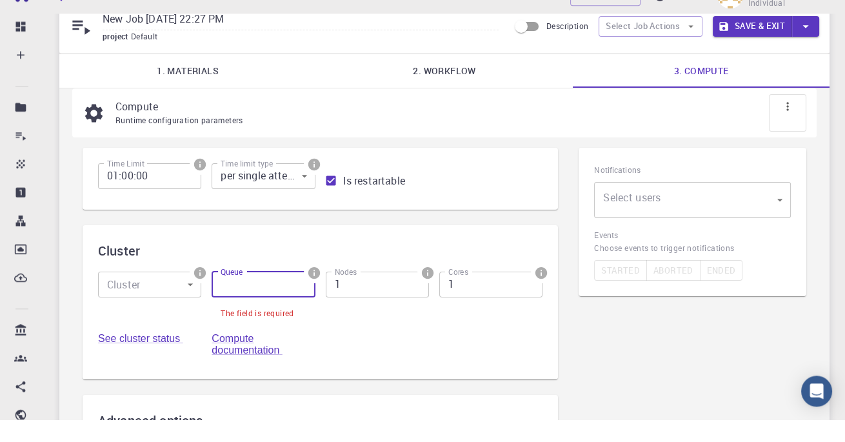
click at [614, 222] on body "Free Dashboard Create New Job New Material Create Material Upload File Import f…" at bounding box center [422, 316] width 845 height 736
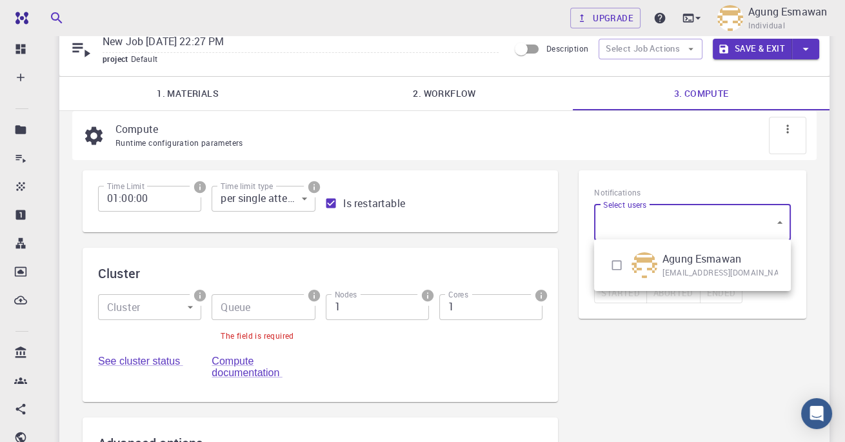
click at [635, 265] on img at bounding box center [645, 265] width 26 height 26
type input "[object Object]"
checkbox input "true"
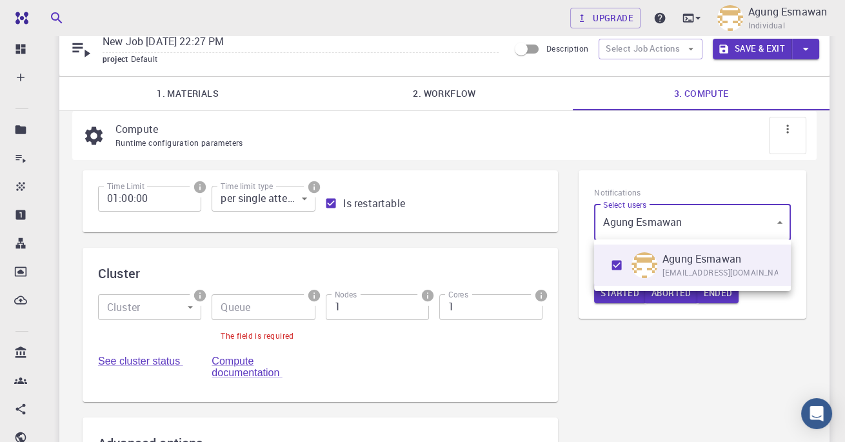
click at [627, 350] on div at bounding box center [422, 221] width 845 height 442
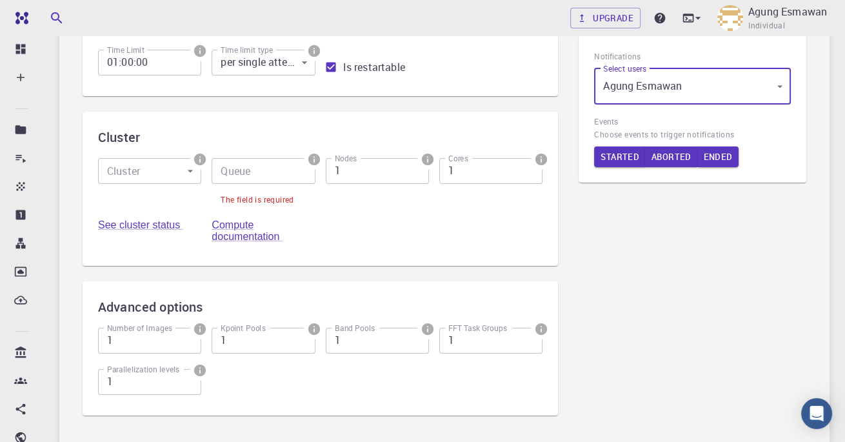
scroll to position [230, 0]
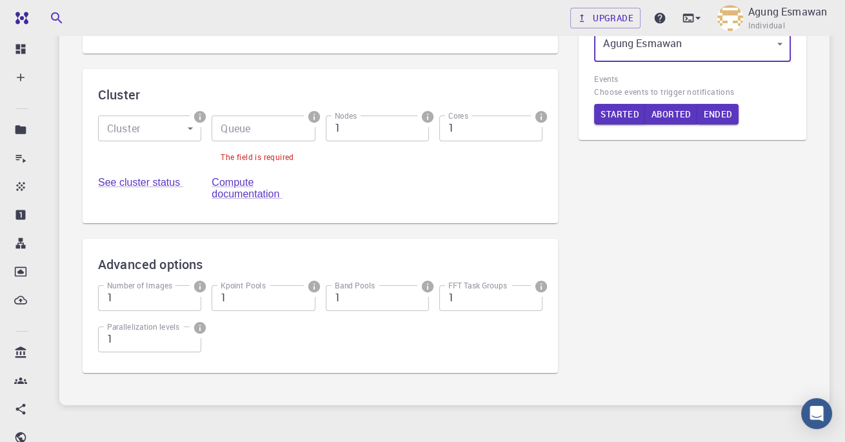
click at [619, 114] on button "Started" at bounding box center [620, 114] width 52 height 21
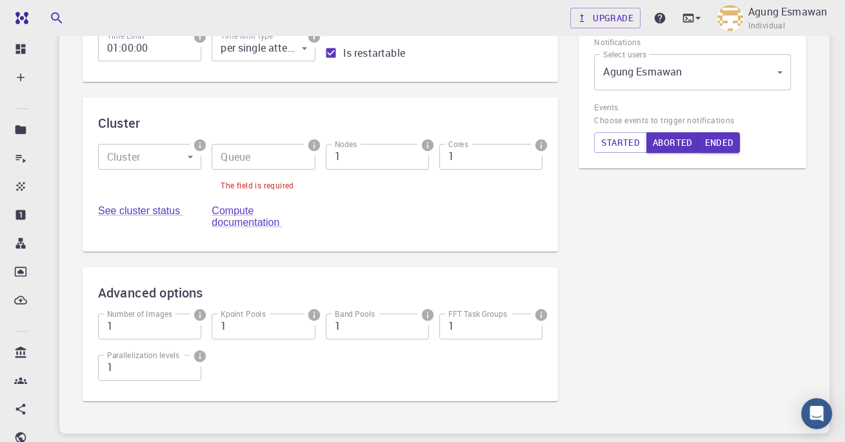
scroll to position [0, 0]
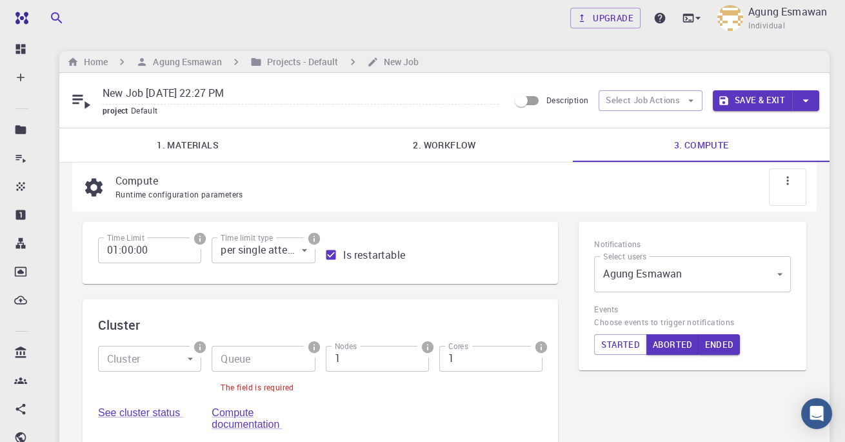
click at [127, 255] on input "01:00:00" at bounding box center [149, 250] width 103 height 26
click at [345, 301] on div "Cluster Cluster ​ Cluster Queue Queue The field is required Nodes 1 Nodes Cores…" at bounding box center [321, 376] width 476 height 154
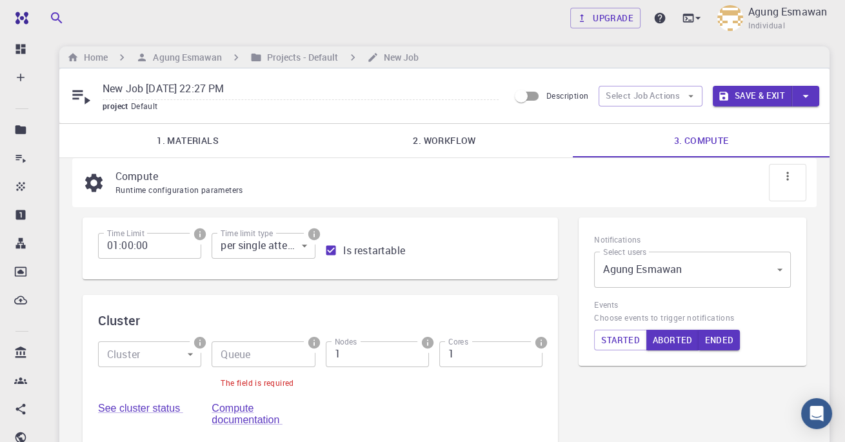
scroll to position [2, 0]
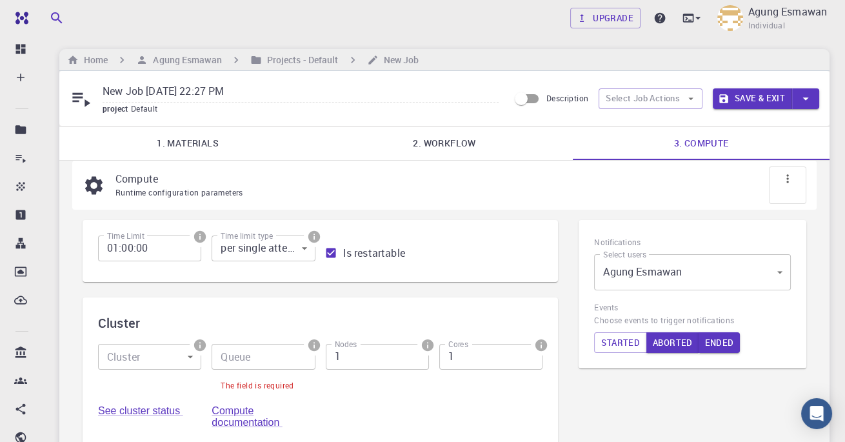
click at [477, 140] on link "2. Workflow" at bounding box center [444, 143] width 257 height 34
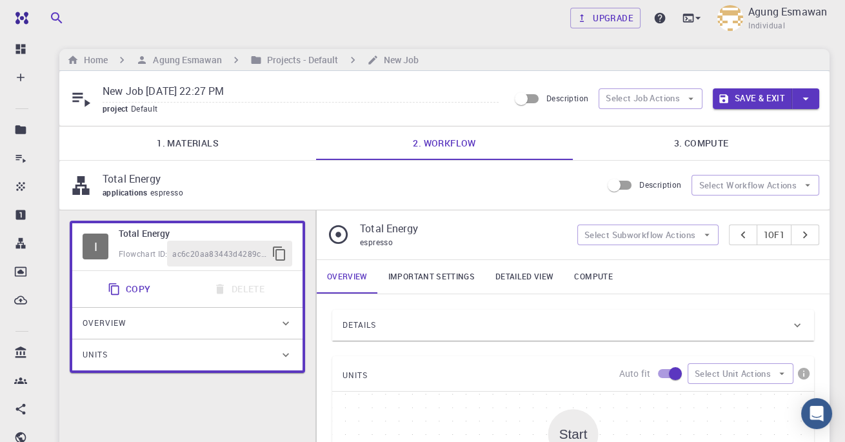
click at [785, 179] on button "Select Workflow Actions" at bounding box center [756, 185] width 128 height 21
click at [665, 186] on span "Description" at bounding box center [660, 184] width 42 height 10
click at [651, 186] on input "Description" at bounding box center [615, 185] width 74 height 25
click at [671, 231] on button "Select Subworkflow Actions" at bounding box center [648, 235] width 141 height 21
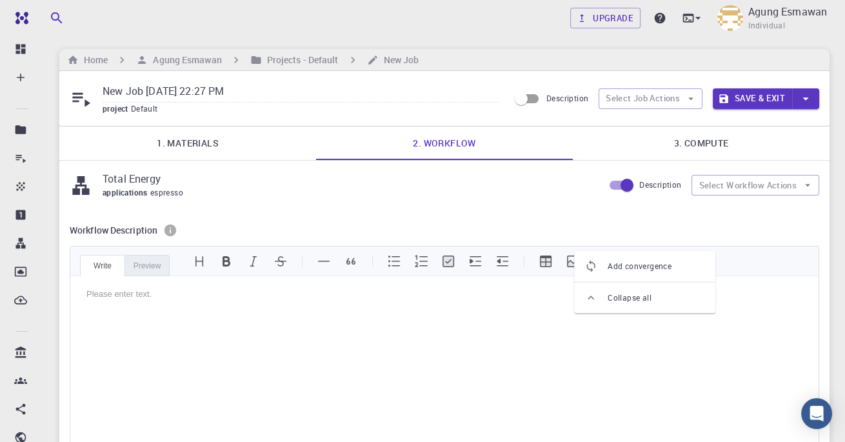
scroll to position [0, 0]
click at [619, 177] on input "Description" at bounding box center [627, 185] width 74 height 25
checkbox input "false"
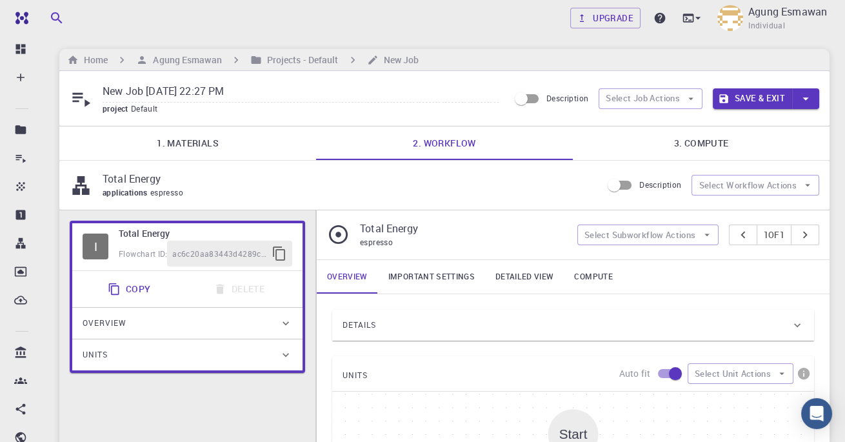
click at [671, 230] on button "Select Subworkflow Actions" at bounding box center [648, 235] width 141 height 21
click at [681, 210] on div "Total Energy espresso Select Subworkflow Actions 1 of 1" at bounding box center [573, 234] width 513 height 49
click at [808, 185] on icon "button" at bounding box center [807, 186] width 5 height 3
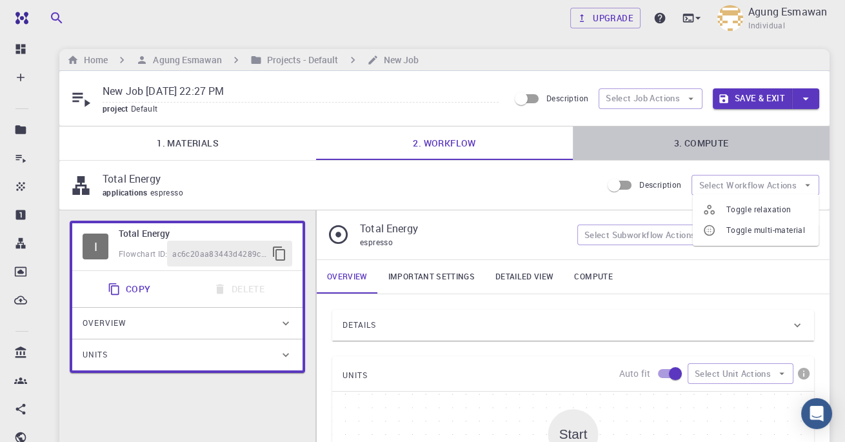
click at [791, 147] on link "3. Compute" at bounding box center [701, 143] width 257 height 34
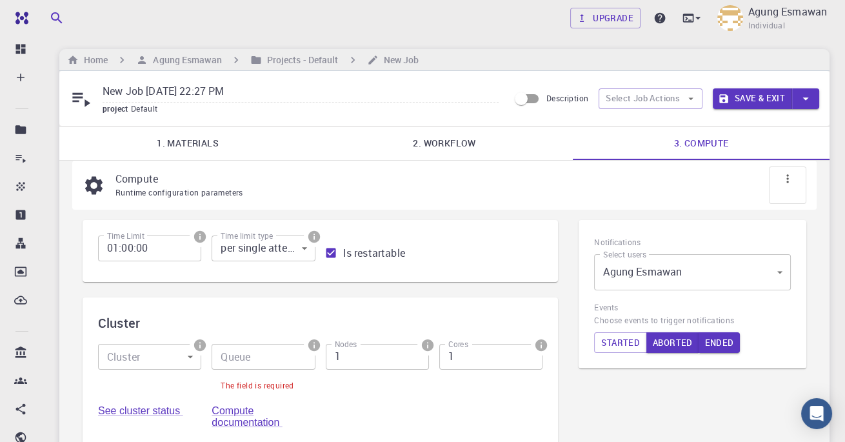
click at [477, 140] on link "2. Workflow" at bounding box center [444, 143] width 257 height 34
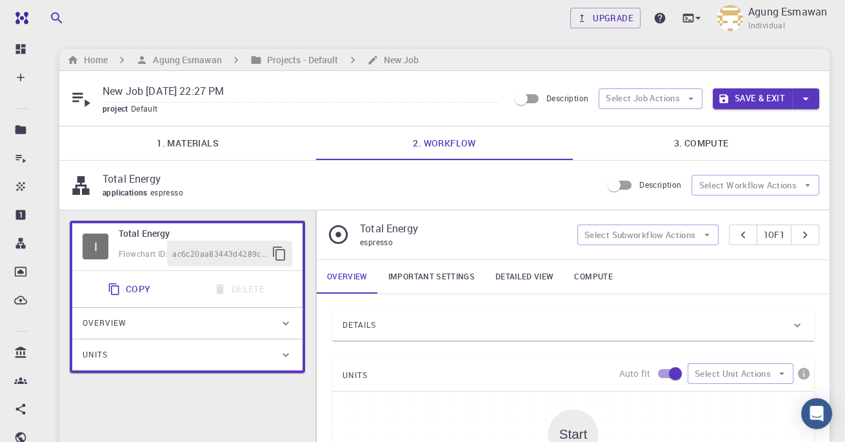
click at [690, 98] on icon "button" at bounding box center [691, 99] width 12 height 12
click at [666, 164] on span "Select workflow" at bounding box center [662, 165] width 60 height 13
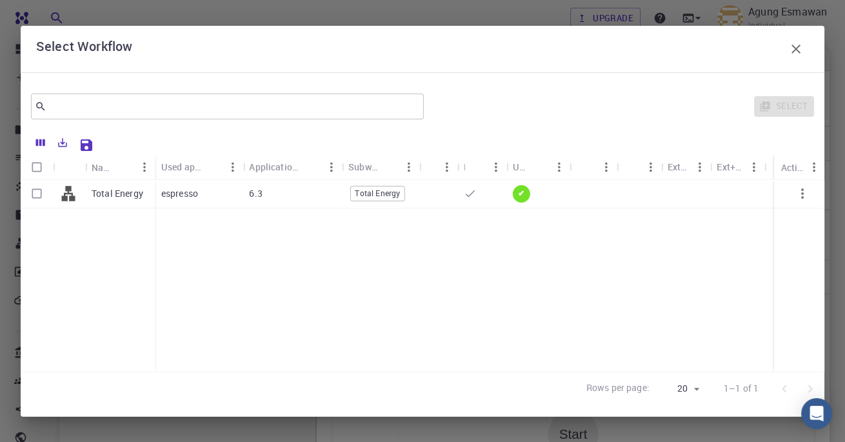
click at [257, 106] on input "text" at bounding box center [222, 106] width 352 height 18
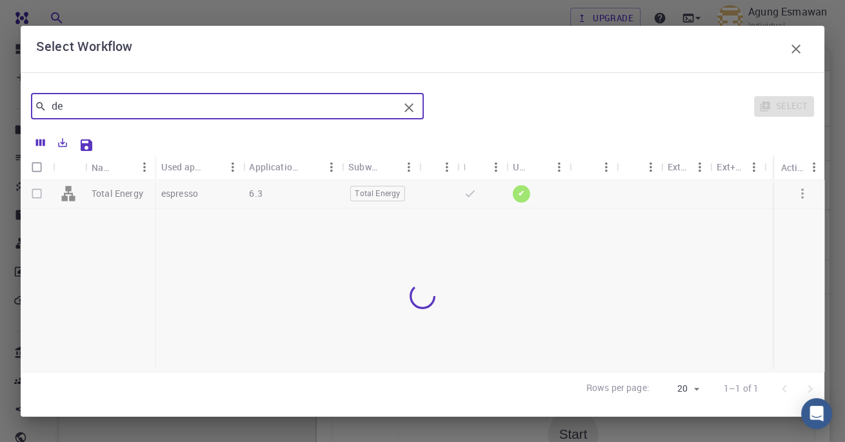
type input "d"
type input "dos"
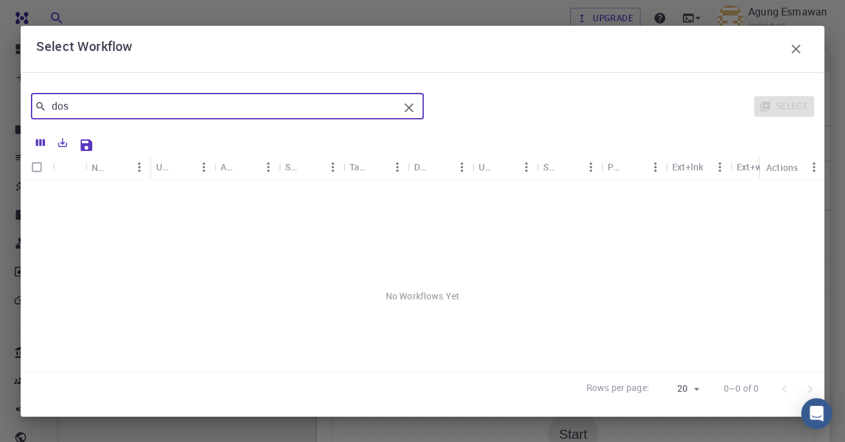
click at [409, 100] on icon "Clear" at bounding box center [408, 107] width 15 height 15
click at [411, 103] on icon "Clear" at bounding box center [409, 107] width 9 height 9
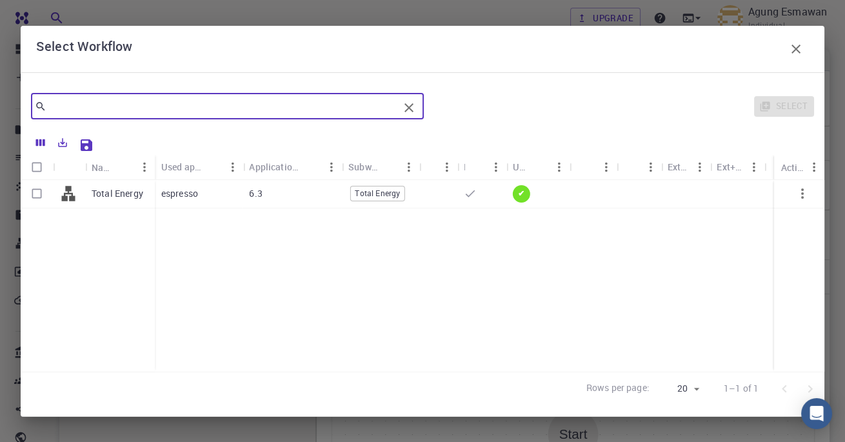
click at [36, 194] on input "Select row" at bounding box center [37, 193] width 25 height 25
checkbox input "true"
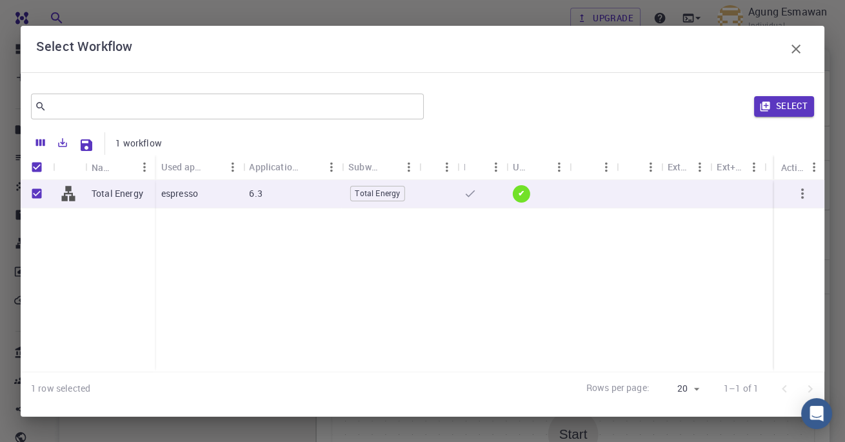
click at [814, 163] on icon "Menu" at bounding box center [814, 168] width 3 height 10
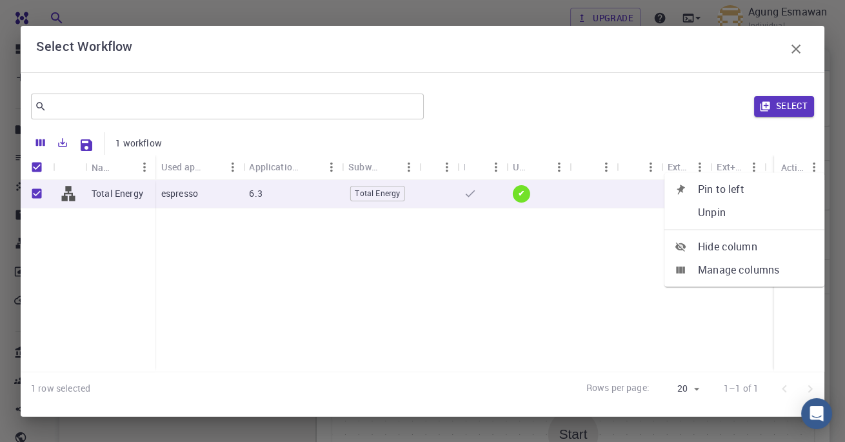
click at [803, 96] on button "Select" at bounding box center [784, 106] width 60 height 21
click at [789, 98] on button "Save & Exit" at bounding box center [752, 98] width 79 height 21
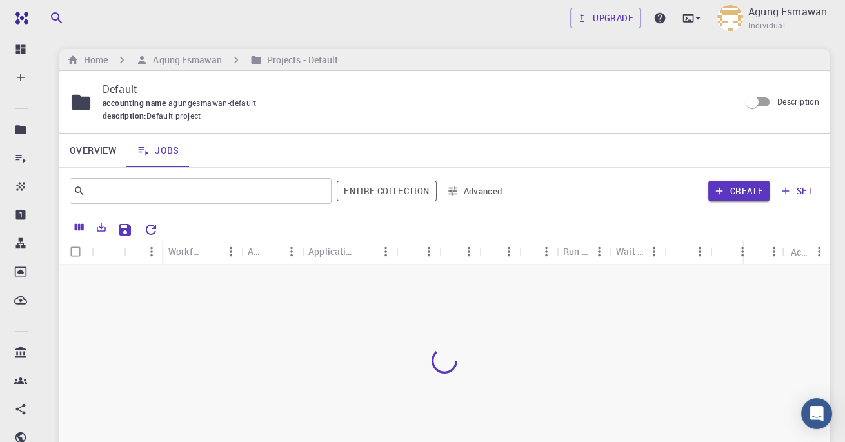
click at [692, 134] on div "Overview Jobs" at bounding box center [444, 151] width 770 height 34
click at [297, 197] on input "text" at bounding box center [195, 191] width 221 height 18
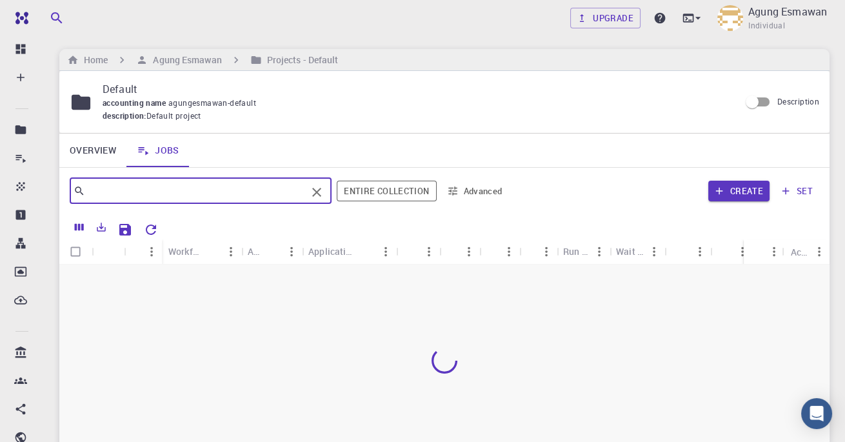
click at [692, 20] on icon at bounding box center [698, 18] width 13 height 13
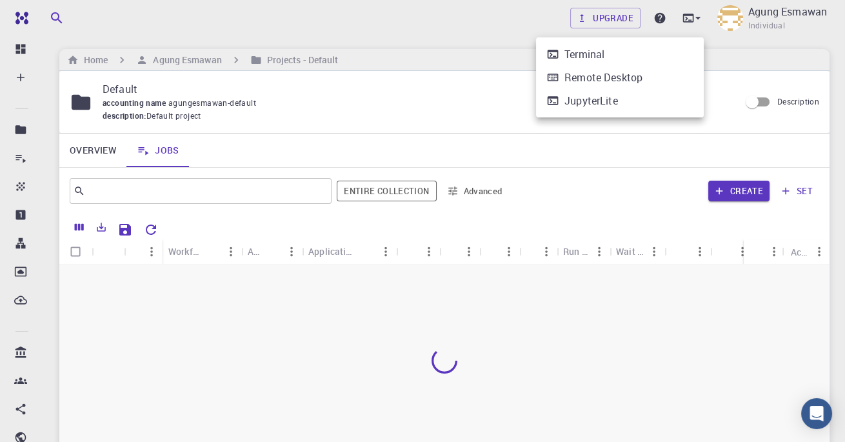
click at [493, 16] on div at bounding box center [422, 221] width 845 height 442
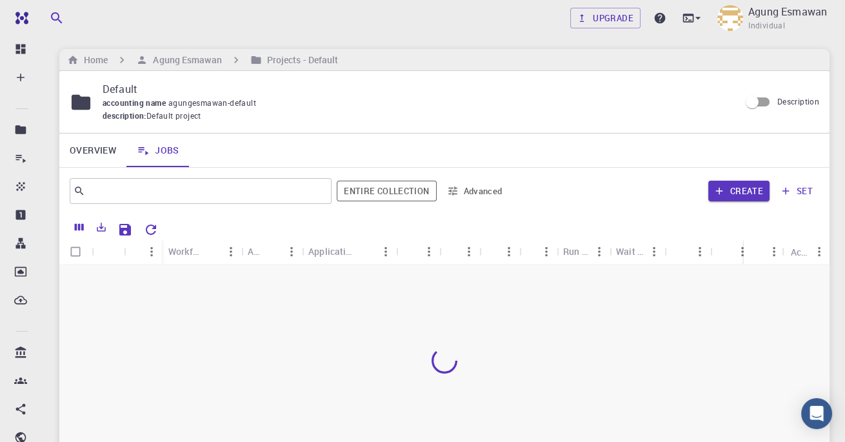
click at [209, 62] on h6 "Agung Esmawan" at bounding box center [185, 60] width 74 height 14
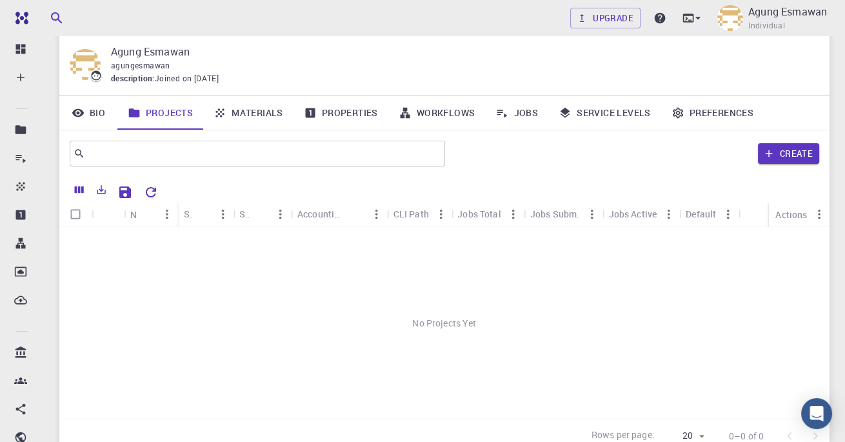
scroll to position [32, 0]
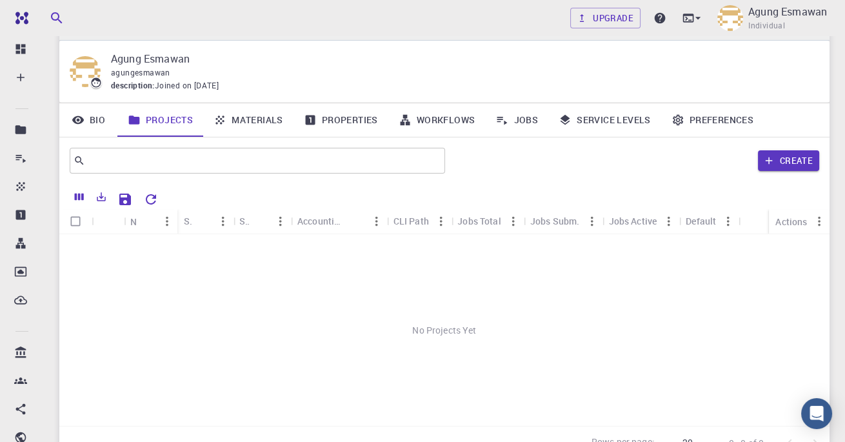
click at [266, 118] on link "Materials" at bounding box center [248, 120] width 90 height 34
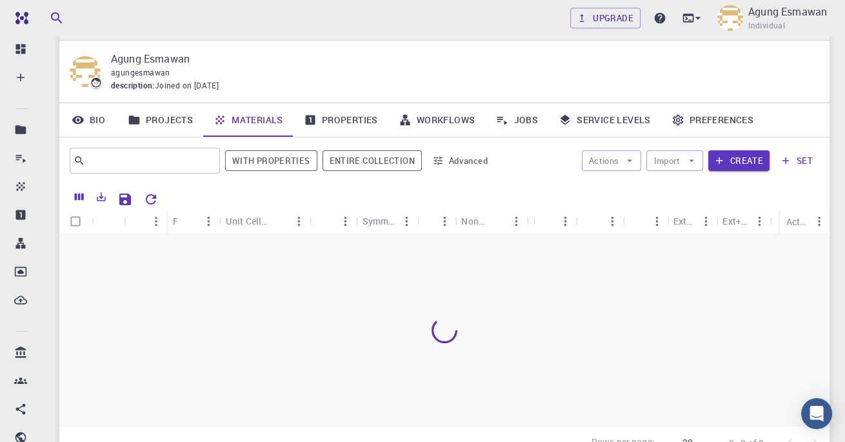
click at [168, 127] on link "Projects" at bounding box center [160, 120] width 86 height 34
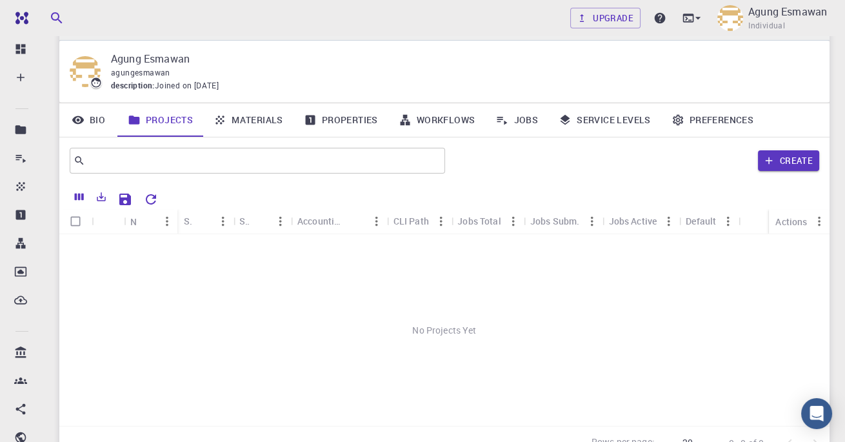
click at [794, 158] on button "Create" at bounding box center [788, 160] width 61 height 21
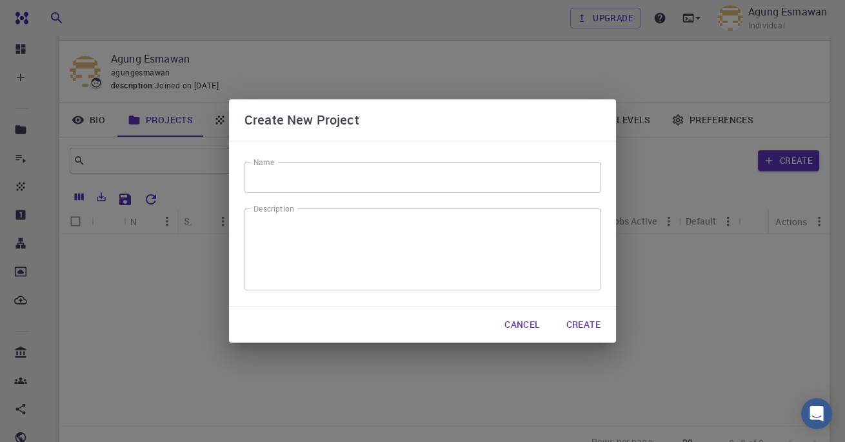
scroll to position [88, 0]
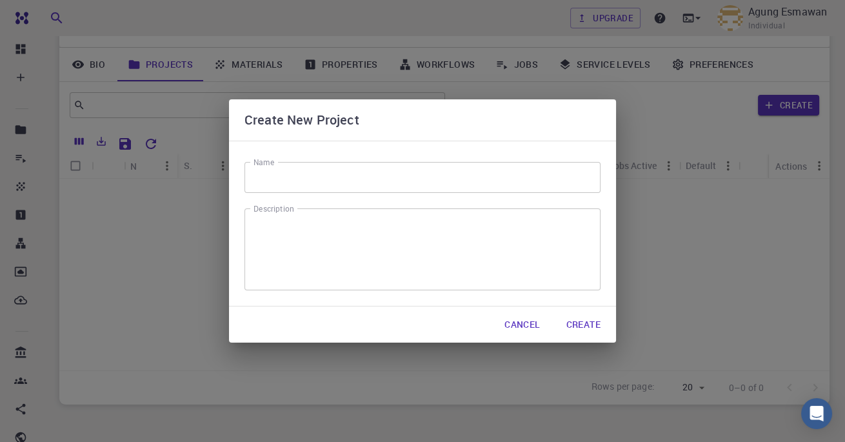
click at [510, 337] on button "Cancel" at bounding box center [522, 325] width 56 height 26
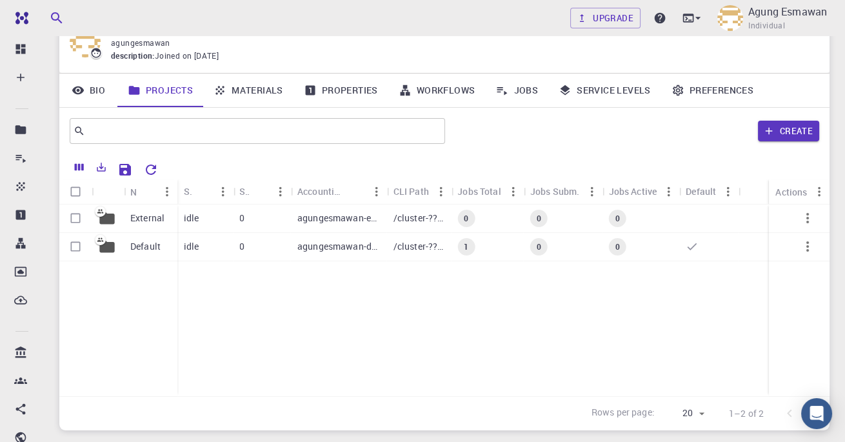
scroll to position [62, 0]
click at [337, 250] on p "agungesmawan-default" at bounding box center [338, 246] width 83 height 13
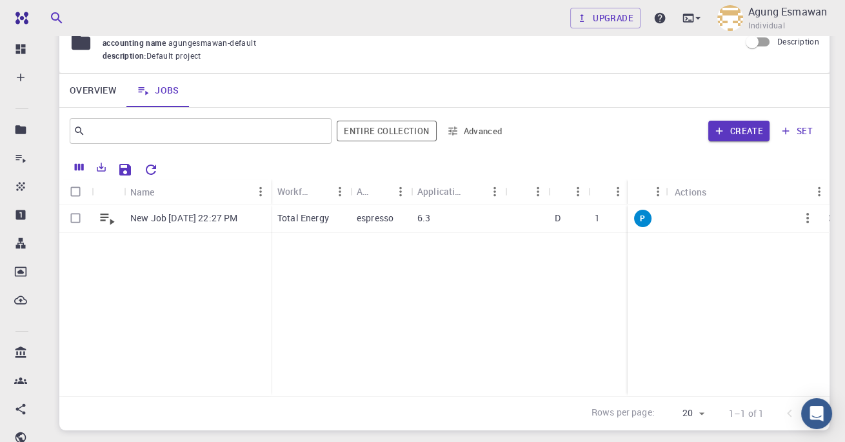
click at [222, 218] on p "New Job [DATE] 22:27 PM" at bounding box center [183, 218] width 107 height 13
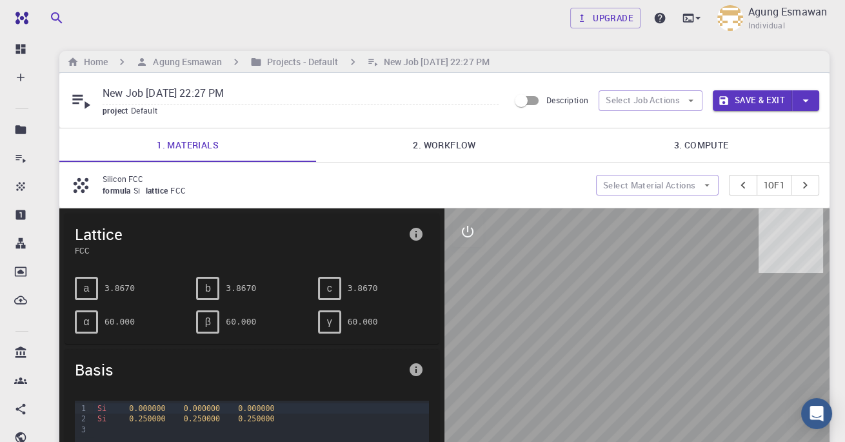
click at [705, 185] on icon "button" at bounding box center [707, 186] width 5 height 3
click at [610, 143] on link "3. Compute" at bounding box center [701, 145] width 257 height 34
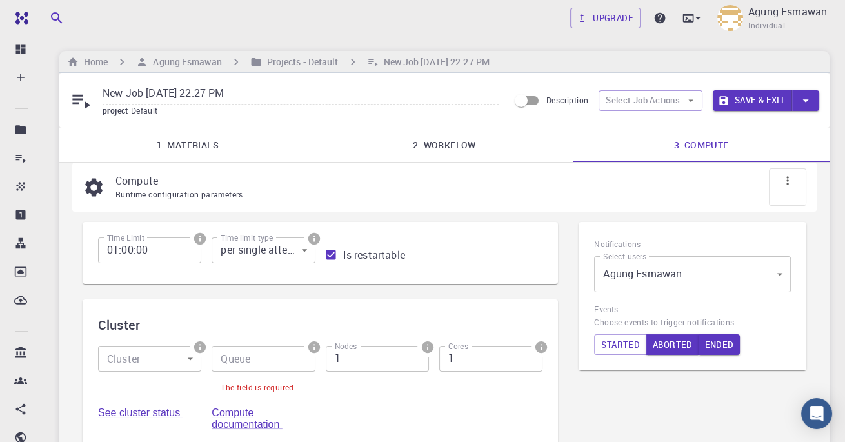
click at [457, 150] on link "2. Workflow" at bounding box center [444, 145] width 257 height 34
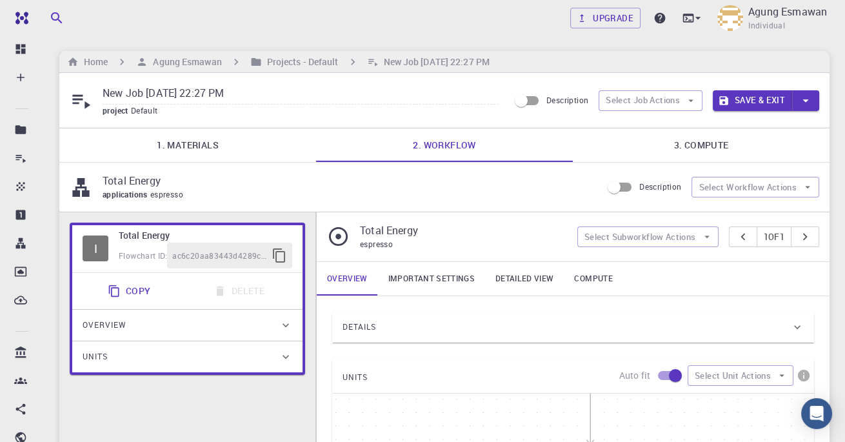
click at [703, 143] on link "3. Compute" at bounding box center [701, 145] width 257 height 34
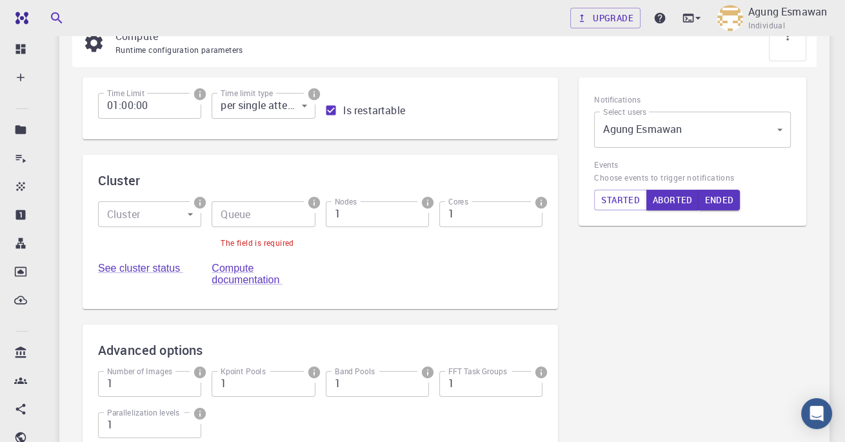
scroll to position [156, 0]
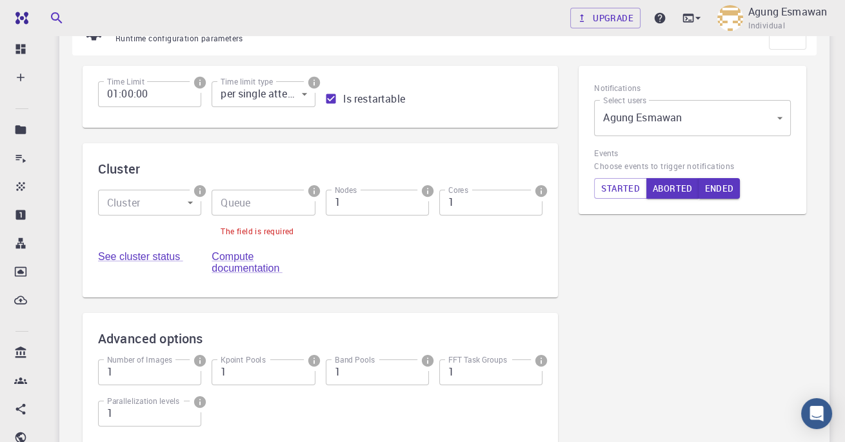
click at [273, 196] on input "Queue" at bounding box center [263, 203] width 103 height 26
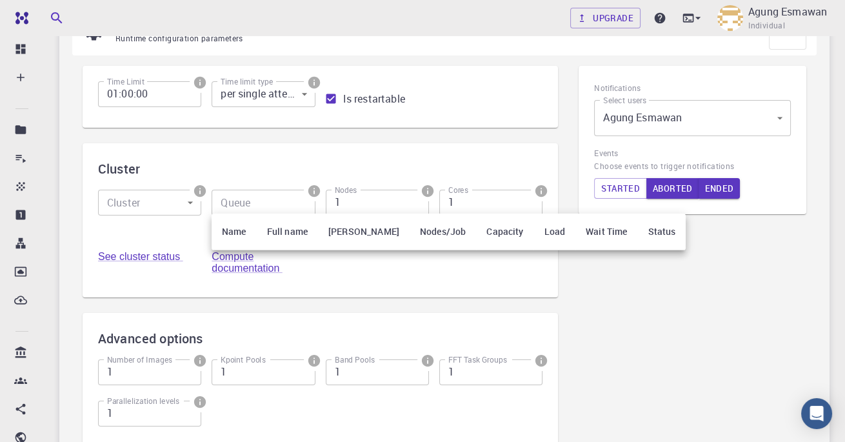
click at [265, 272] on div at bounding box center [422, 221] width 845 height 442
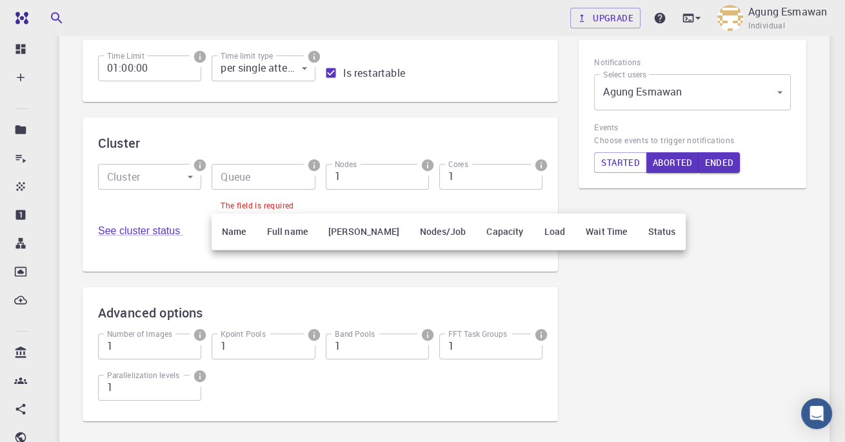
scroll to position [197, 0]
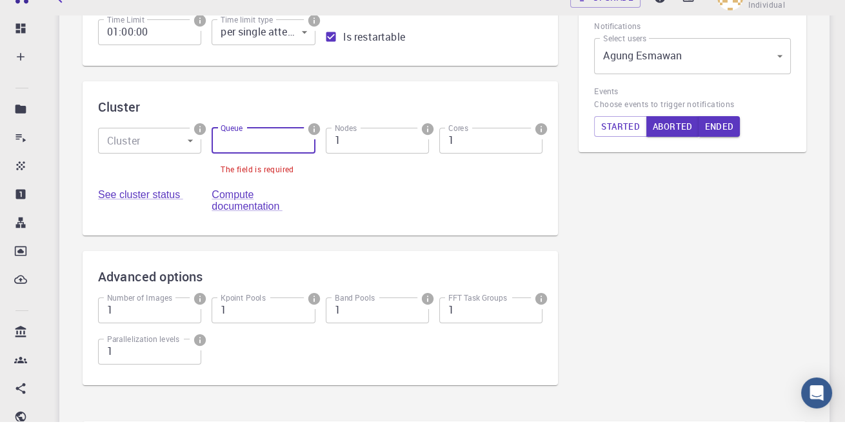
click at [251, 225] on link "Compute documentation" at bounding box center [247, 221] width 70 height 23
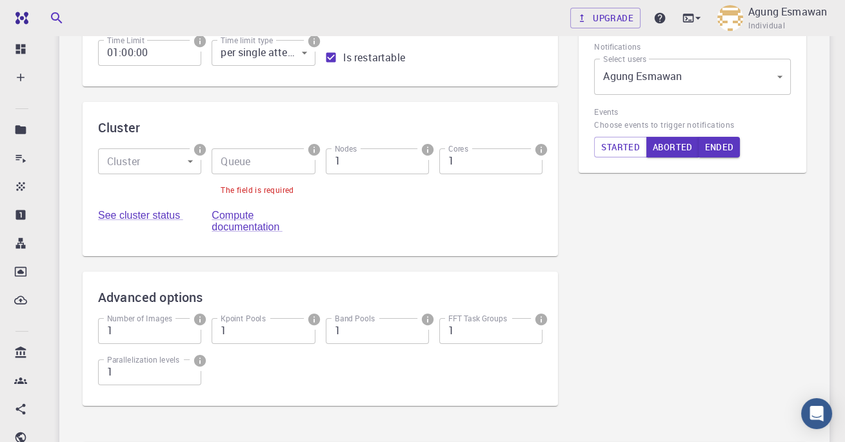
click at [280, 158] on input "Queue" at bounding box center [263, 161] width 103 height 26
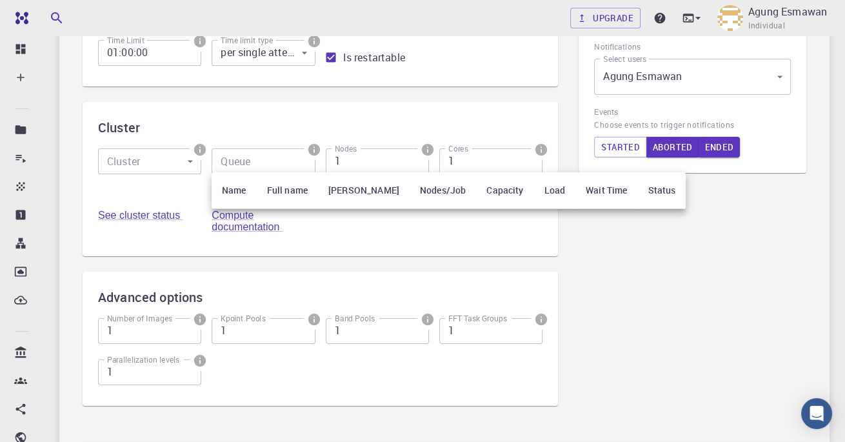
click at [534, 191] on th "Load" at bounding box center [555, 190] width 42 height 37
click at [534, 196] on th "Load" at bounding box center [555, 190] width 42 height 37
click at [534, 184] on th "Load" at bounding box center [555, 190] width 42 height 37
click at [419, 162] on div at bounding box center [422, 221] width 845 height 442
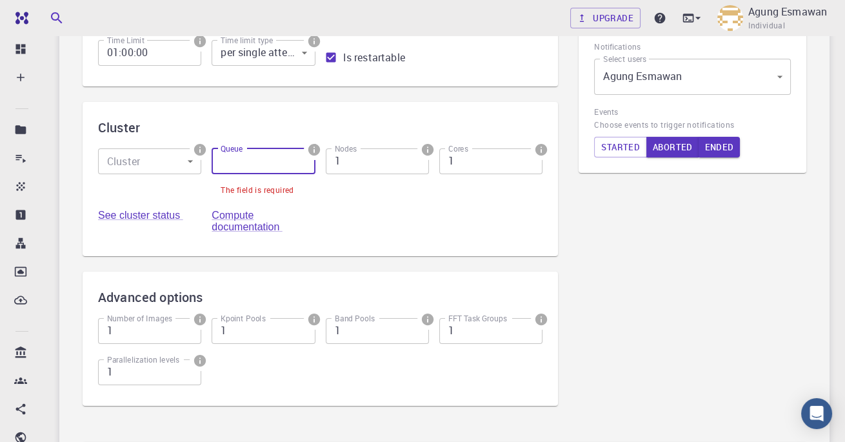
click at [394, 165] on input "1" at bounding box center [377, 161] width 103 height 26
click at [428, 151] on icon "info" at bounding box center [428, 150] width 12 height 12
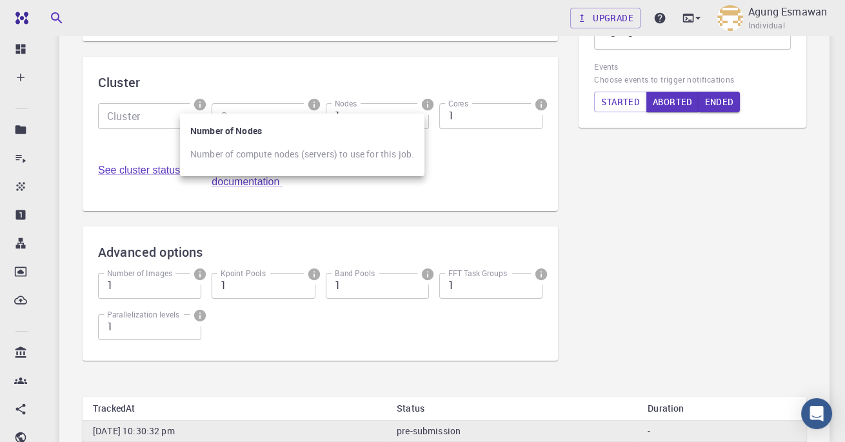
click at [619, 246] on div at bounding box center [422, 221] width 845 height 442
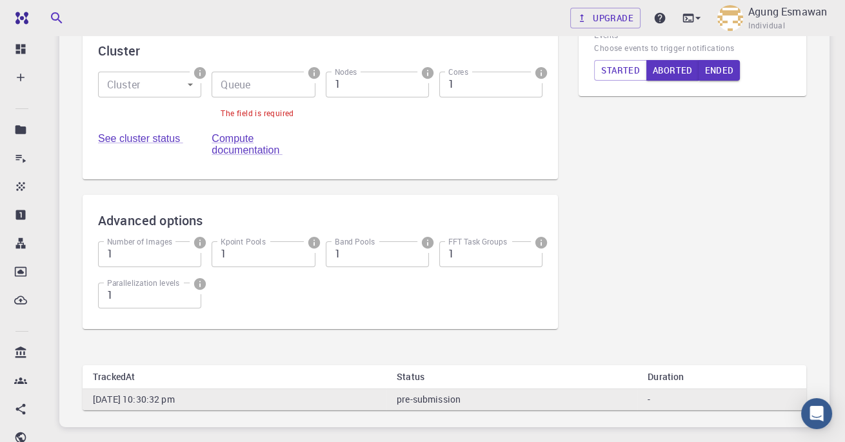
scroll to position [296, 0]
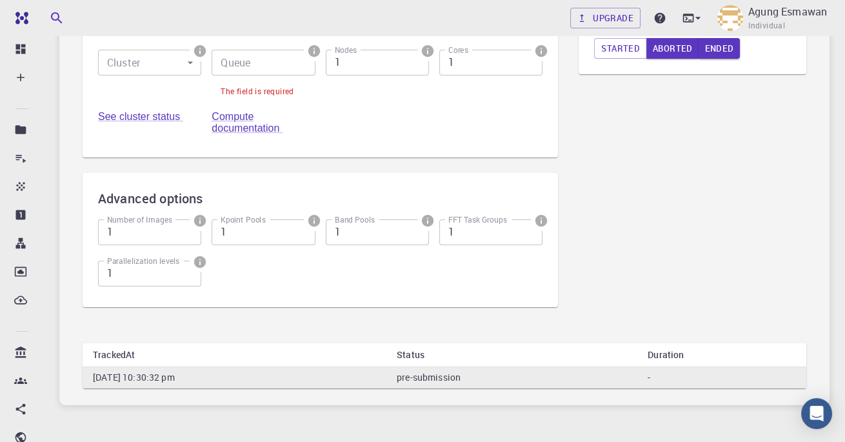
click at [556, 376] on td "pre-submission" at bounding box center [512, 377] width 251 height 21
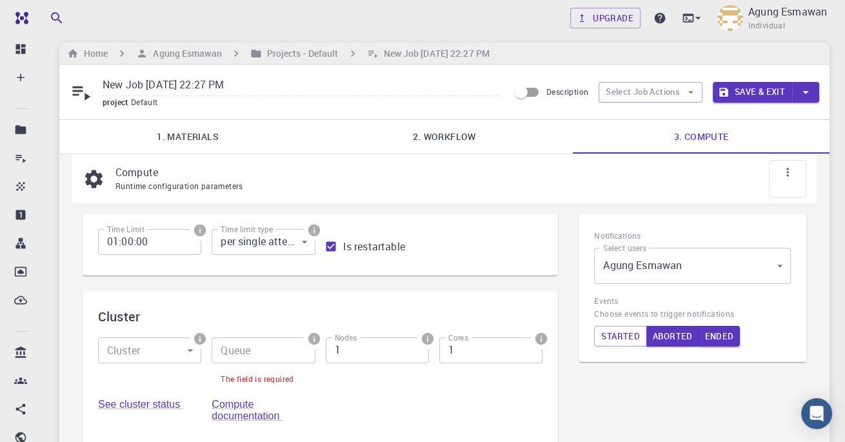
scroll to position [7, 0]
click at [721, 90] on icon "button" at bounding box center [724, 94] width 12 height 12
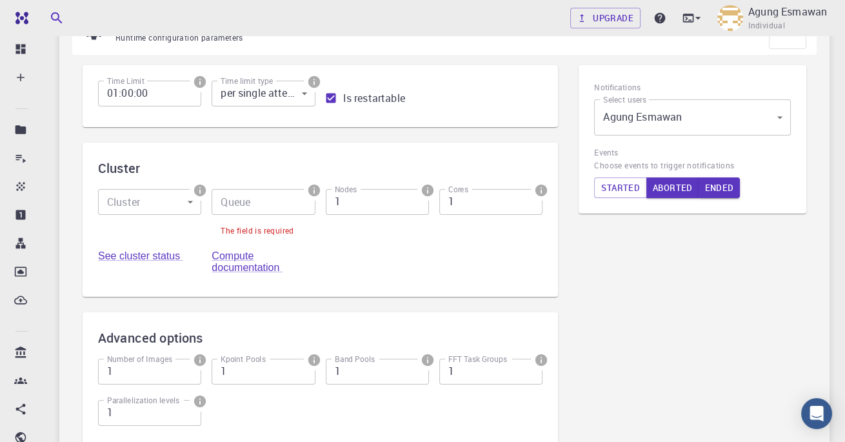
scroll to position [153, 0]
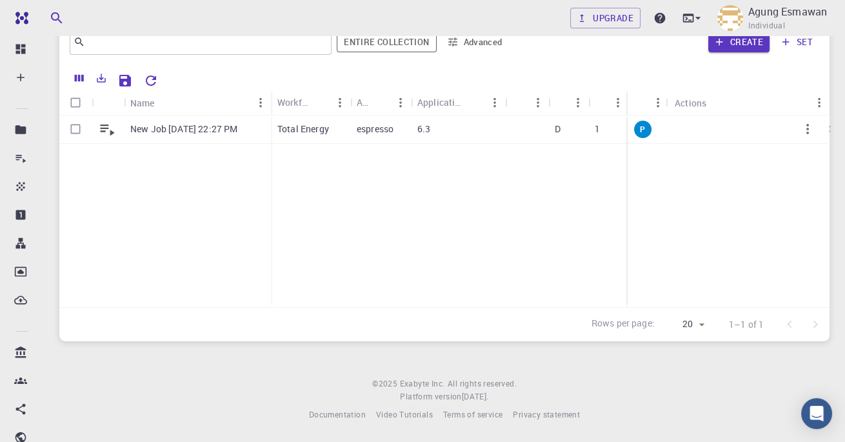
scroll to position [88, 0]
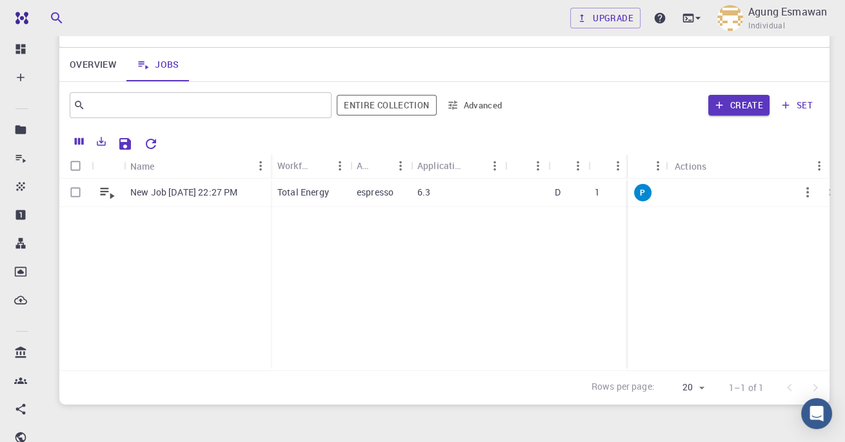
click at [716, 136] on div at bounding box center [492, 142] width 656 height 23
click at [230, 194] on p "New Job [DATE] 22:27 PM" at bounding box center [183, 192] width 107 height 13
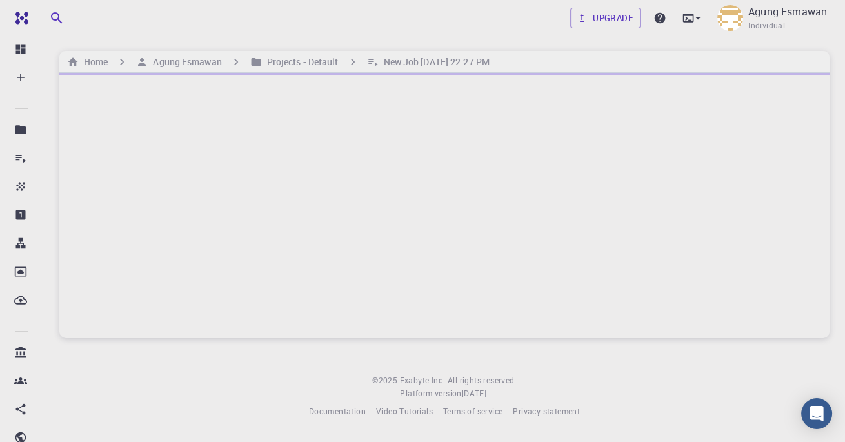
scroll to position [88, 0]
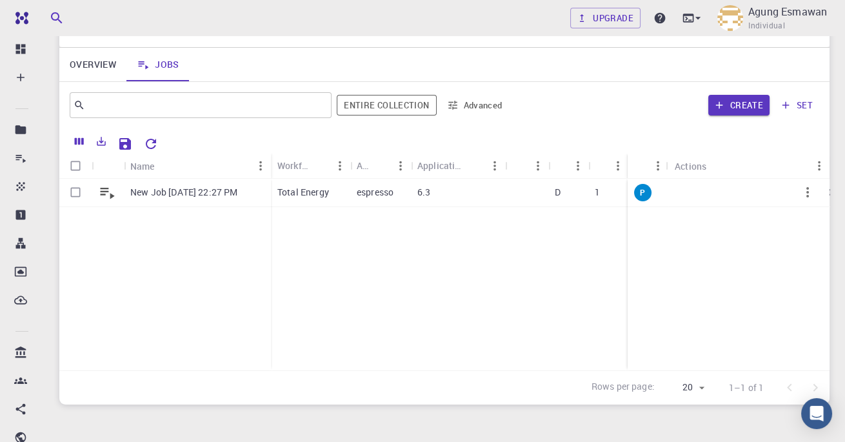
click at [236, 189] on p "New Job [DATE] 22:27 PM" at bounding box center [183, 192] width 107 height 13
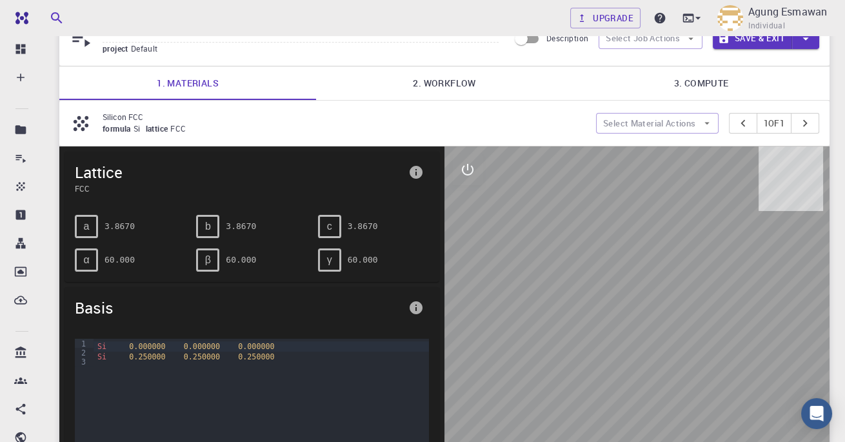
scroll to position [88, 0]
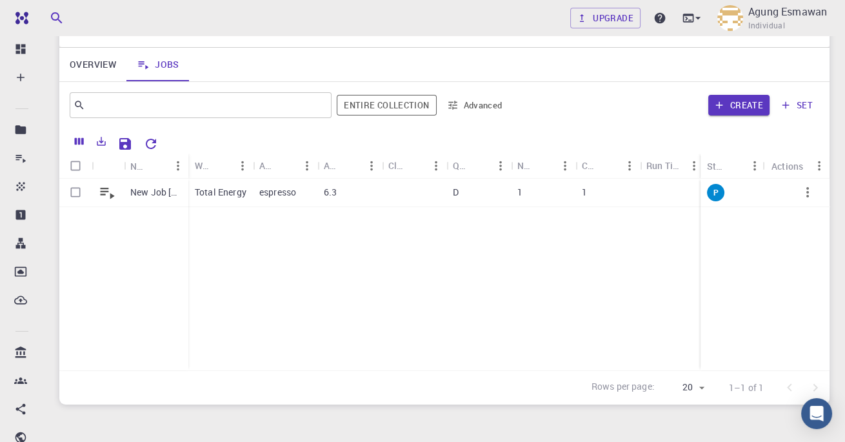
click at [794, 190] on button "button" at bounding box center [807, 192] width 31 height 31
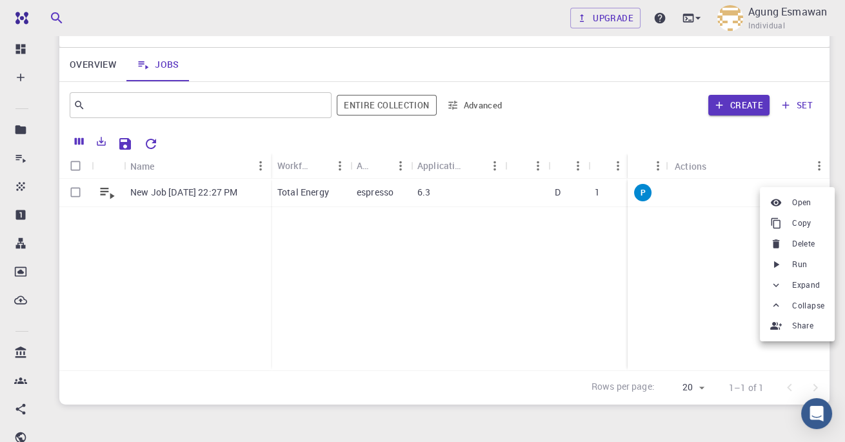
click at [810, 186] on div at bounding box center [422, 221] width 845 height 442
click at [519, 286] on div at bounding box center [422, 221] width 845 height 442
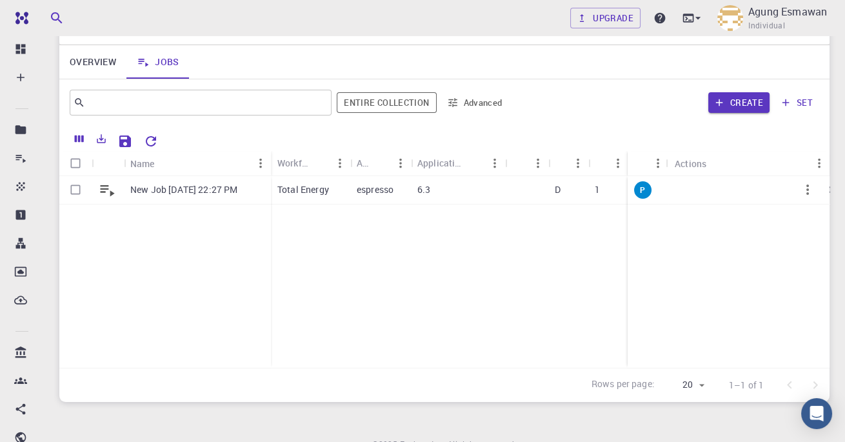
scroll to position [92, 0]
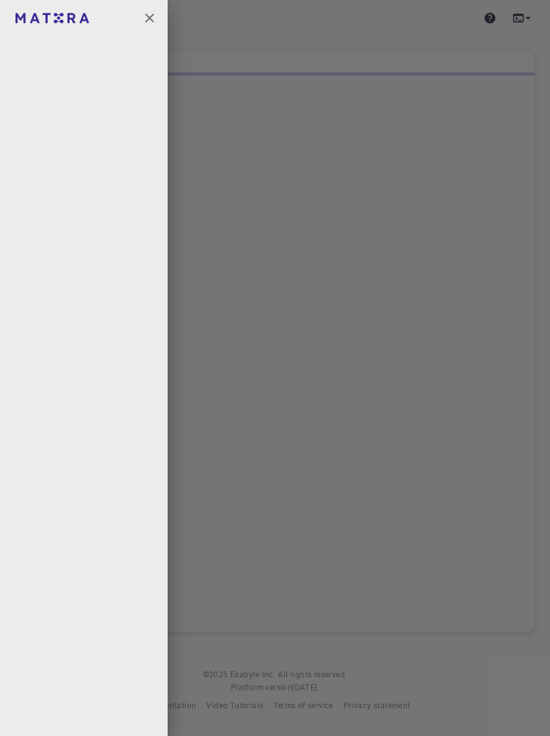
click at [31, 23] on img at bounding box center [24, 18] width 18 height 13
click at [321, 200] on div at bounding box center [275, 368] width 550 height 736
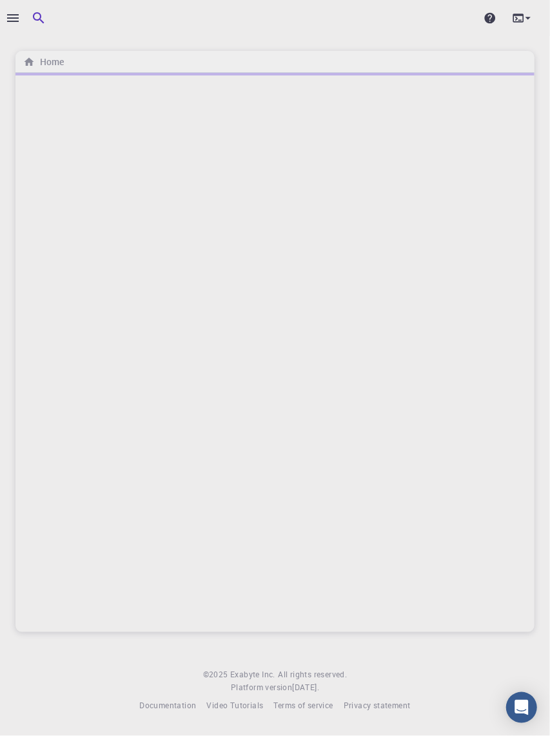
click at [61, 55] on h6 "Home" at bounding box center [49, 62] width 29 height 14
click at [545, 483] on div "Home © 2025 Exabyte Inc. All rights reserved. Platform version [DATE] . Documen…" at bounding box center [275, 366] width 550 height 733
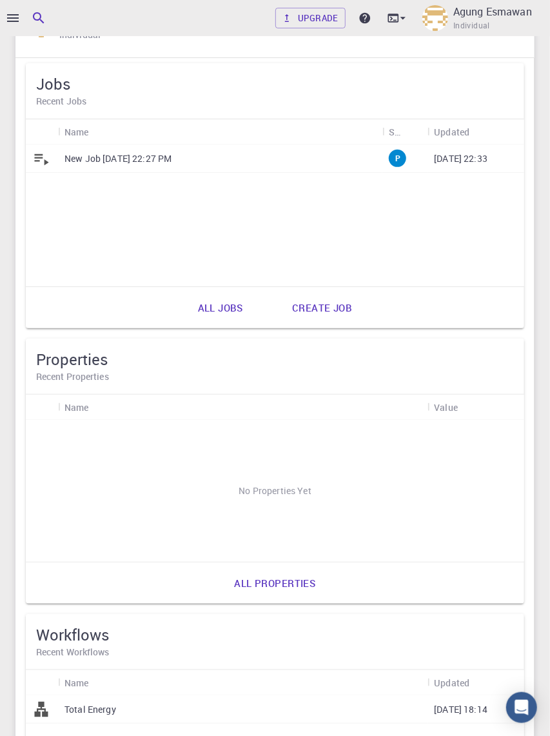
scroll to position [82, 0]
click at [147, 155] on p "New Job [DATE] 22:27 PM" at bounding box center [118, 158] width 107 height 13
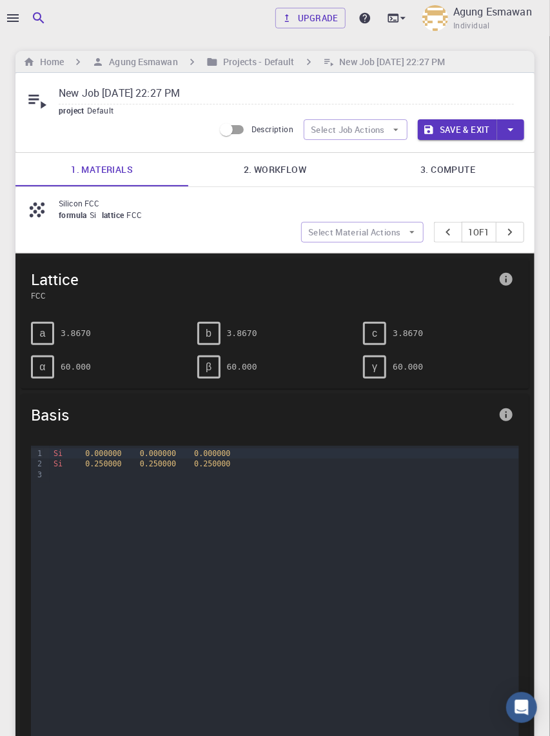
click at [441, 173] on link "3. Compute" at bounding box center [448, 170] width 173 height 34
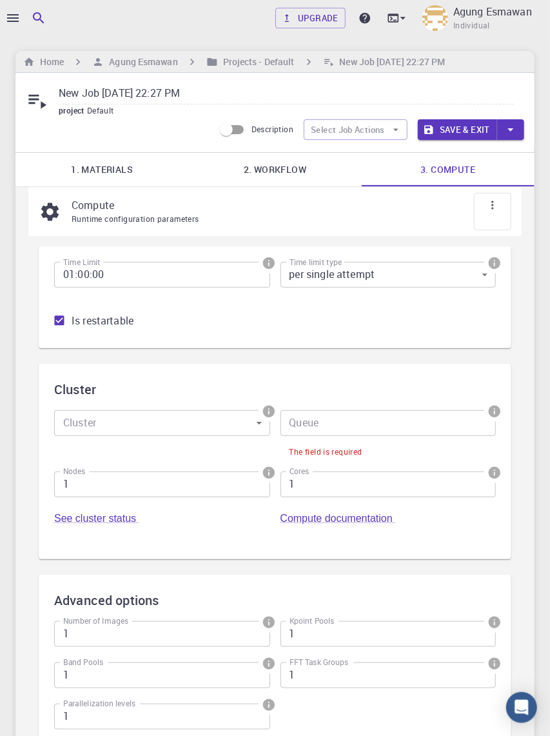
click at [457, 174] on link "3. Compute" at bounding box center [448, 170] width 173 height 34
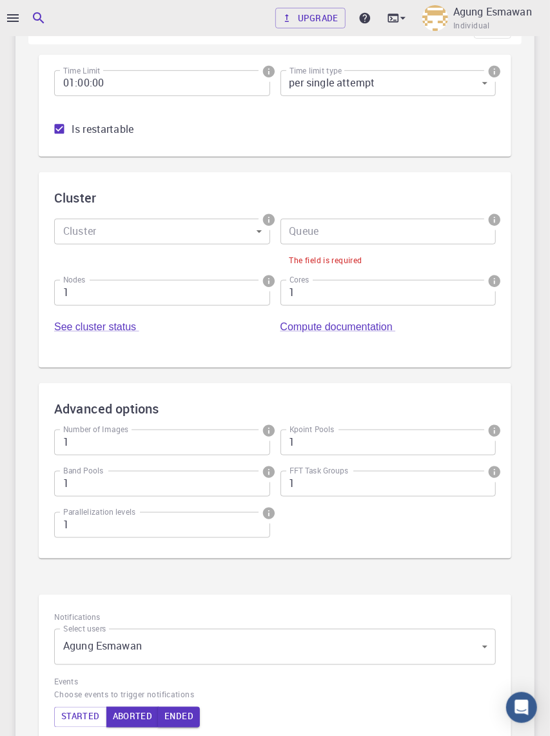
scroll to position [333, 0]
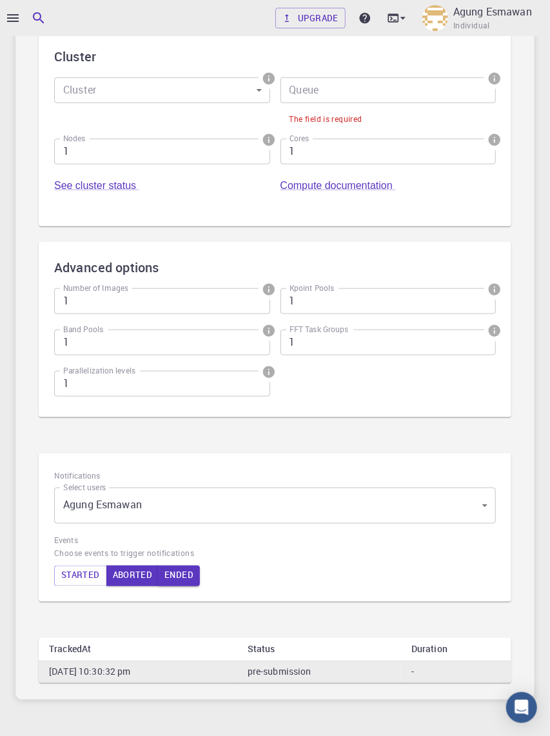
click at [401, 670] on td "pre-submission" at bounding box center [319, 671] width 164 height 21
click at [399, 670] on td "pre-submission" at bounding box center [319, 671] width 164 height 21
click at [483, 676] on td "-" at bounding box center [456, 671] width 110 height 21
click at [477, 670] on td "-" at bounding box center [456, 671] width 110 height 21
click at [468, 678] on td "-" at bounding box center [456, 671] width 110 height 21
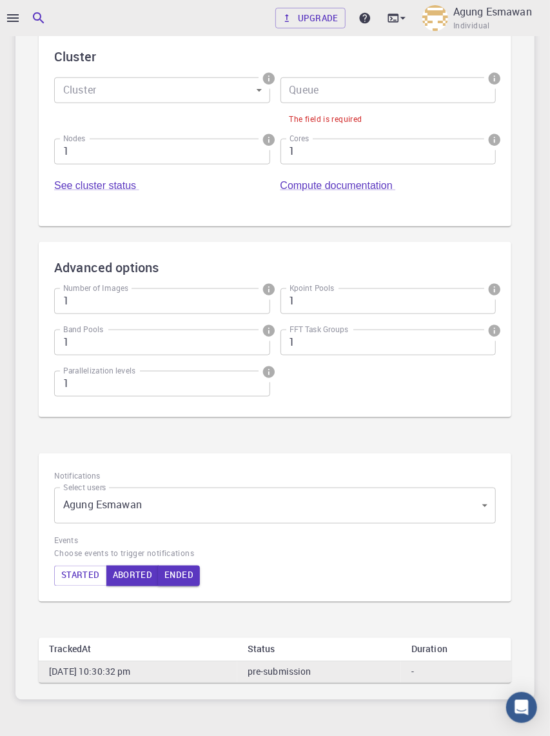
click at [468, 672] on td "-" at bounding box center [456, 671] width 110 height 21
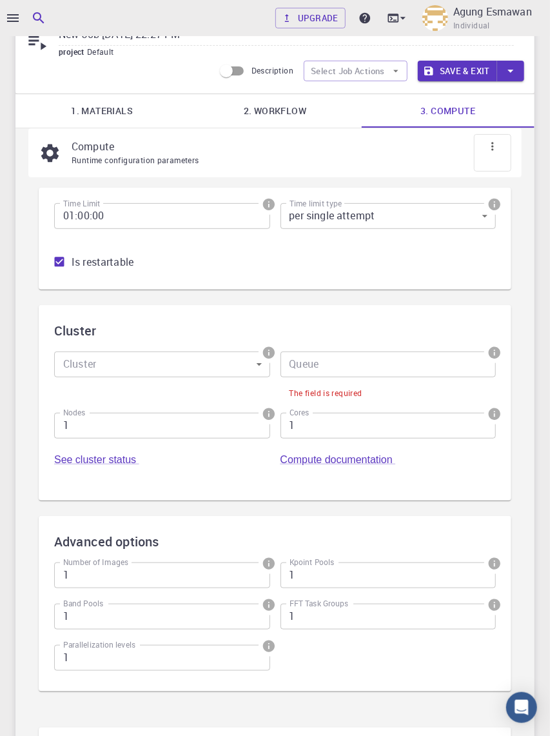
scroll to position [0, 0]
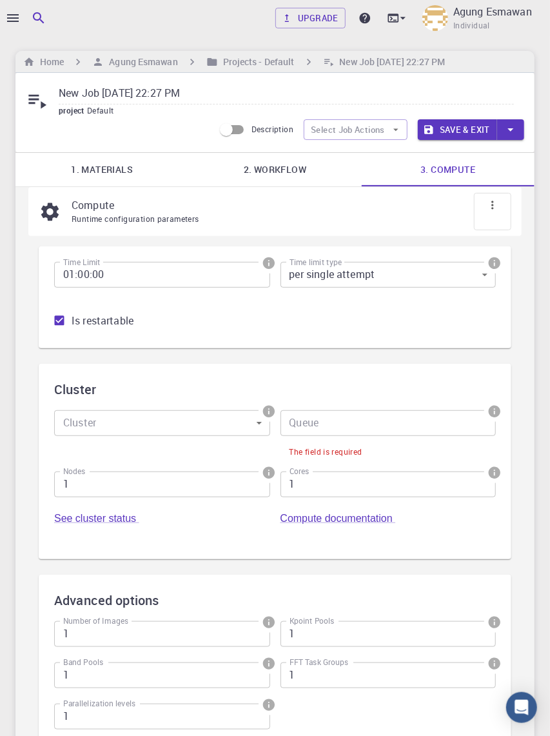
click at [266, 168] on link "2. Workflow" at bounding box center [274, 170] width 173 height 34
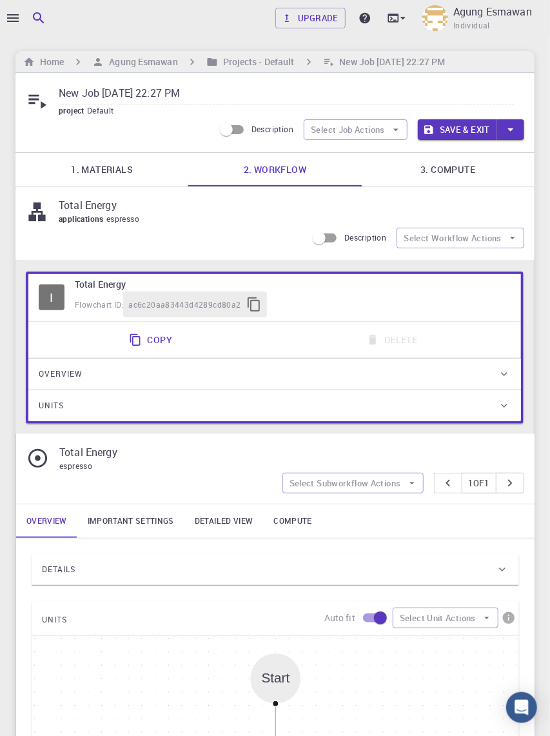
click at [107, 160] on link "1. Materials" at bounding box center [101, 170] width 173 height 34
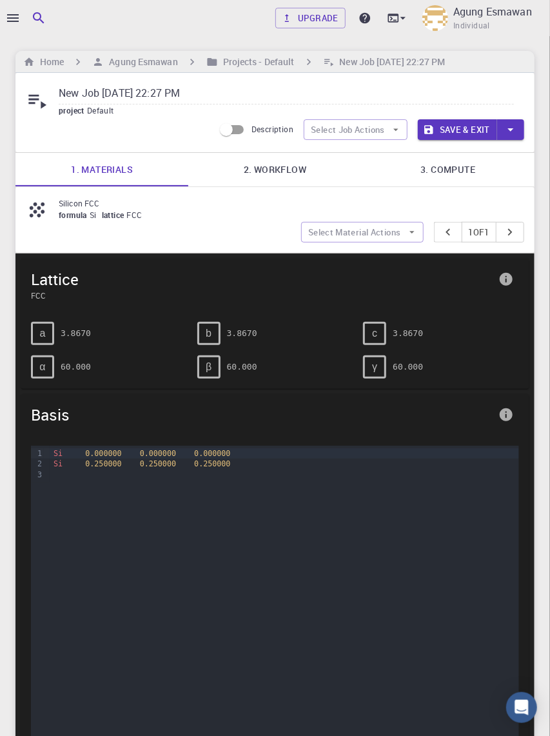
click at [35, 95] on icon at bounding box center [37, 102] width 18 height 14
click at [133, 95] on input "New Job [DATE] 22:27 PM" at bounding box center [287, 93] width 456 height 21
click at [245, 65] on h6 "Projects - Default" at bounding box center [256, 62] width 77 height 14
